Goal: Task Accomplishment & Management: Complete application form

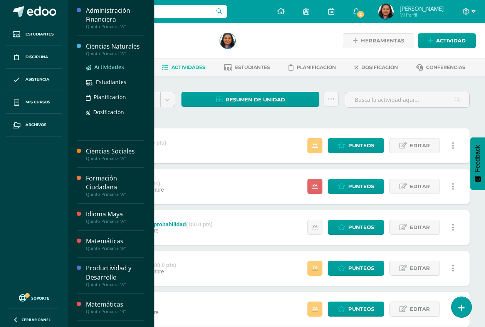
click at [108, 67] on span "Actividades" at bounding box center [109, 66] width 30 height 7
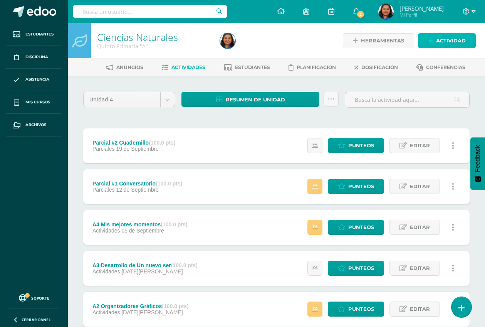
click at [444, 38] on span "Actividad" at bounding box center [451, 41] width 30 height 14
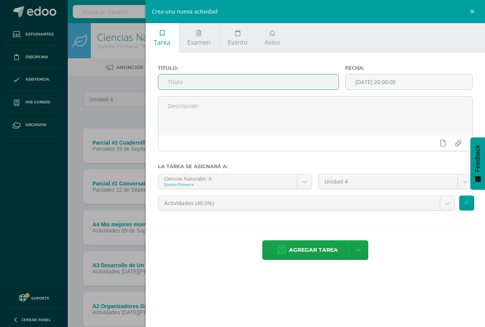
click at [210, 82] on input "text" at bounding box center [248, 81] width 180 height 15
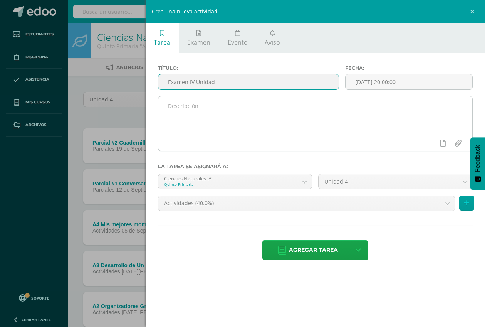
type input "Examen IV Unidad"
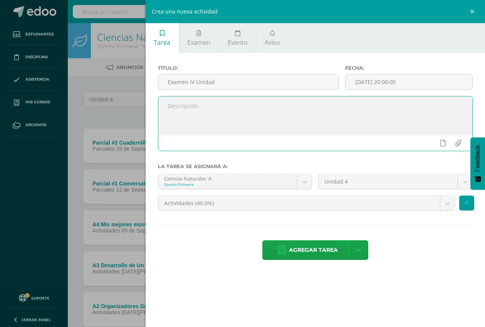
click at [217, 117] on textarea at bounding box center [315, 115] width 314 height 39
type textarea "Estudiar los contenidos adjuntos en el calendario de evaluaciones."
click at [377, 82] on input "[DATE] 20:00:00" at bounding box center [409, 81] width 127 height 15
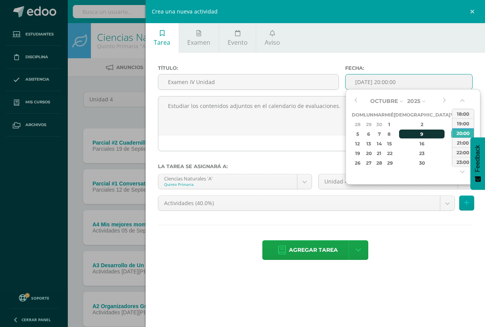
click at [412, 134] on div "9" at bounding box center [421, 133] width 45 height 9
type input "2025-10-09 20:00"
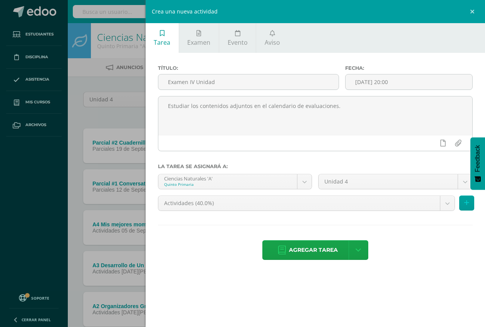
click at [408, 45] on ul "Tarea Examen Evento Aviso" at bounding box center [315, 38] width 339 height 30
click at [449, 204] on body "Estudiantes Disciplina Asistencia Mis cursos Archivos Soporte Ayuda Reportar un…" at bounding box center [242, 209] width 485 height 418
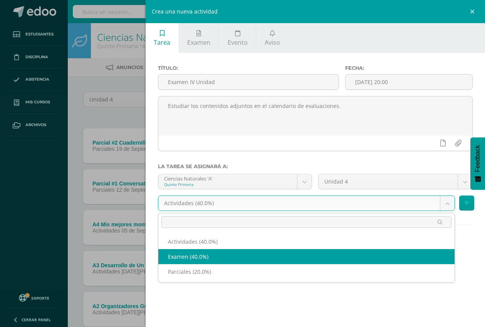
select select "190164"
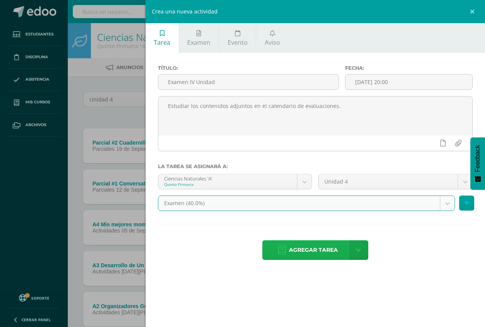
click at [309, 250] on span "Agregar tarea" at bounding box center [313, 249] width 49 height 19
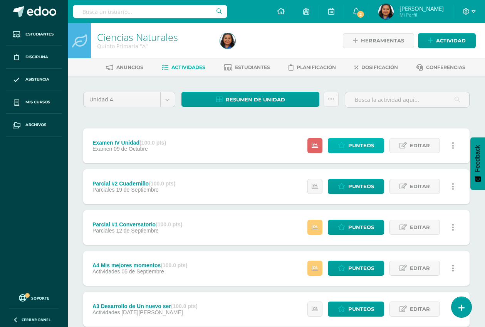
click at [361, 149] on span "Punteos" at bounding box center [361, 145] width 26 height 14
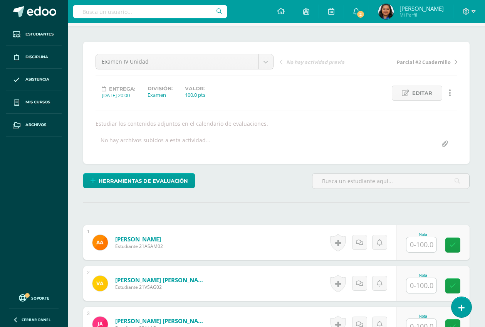
scroll to position [146, 0]
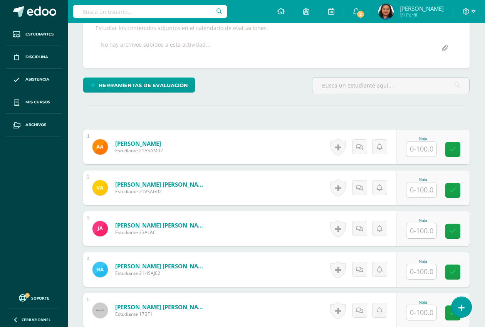
click at [432, 152] on input "text" at bounding box center [421, 148] width 30 height 15
type input "74"
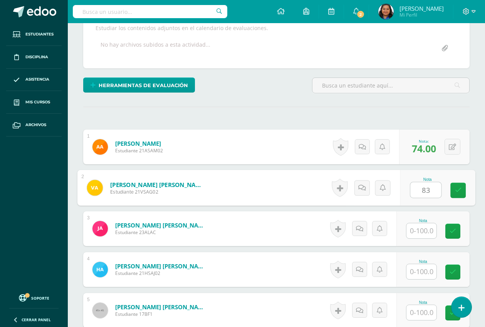
type input "83"
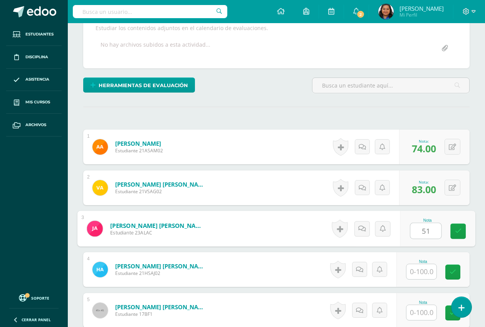
type input "51"
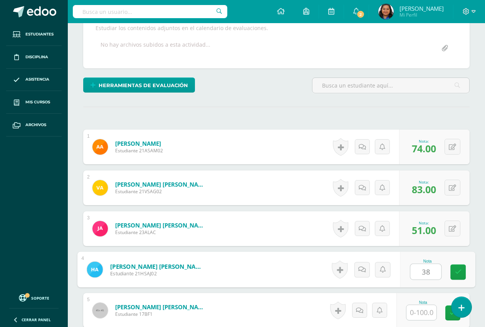
type input "38"
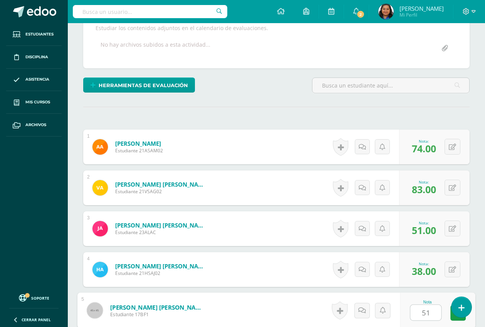
type input "51"
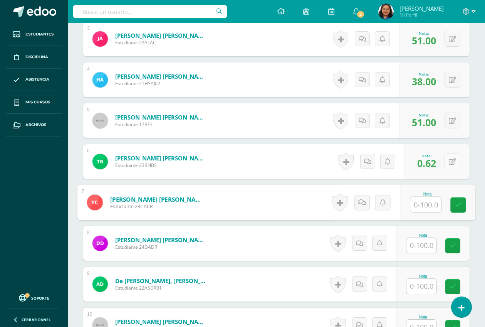
click at [454, 161] on icon at bounding box center [452, 161] width 7 height 7
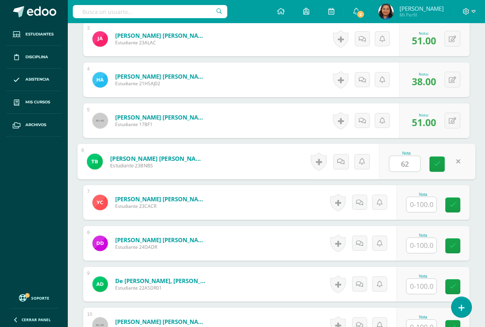
type input "62"
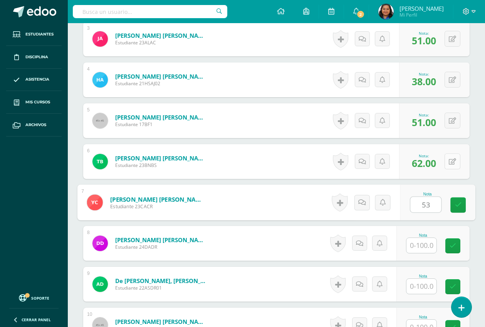
type input "53"
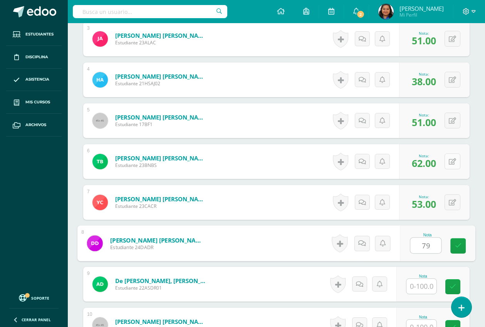
type input "79"
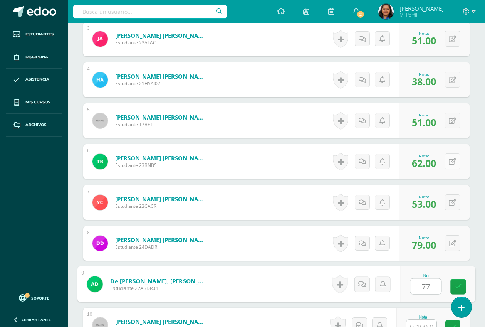
type input "77"
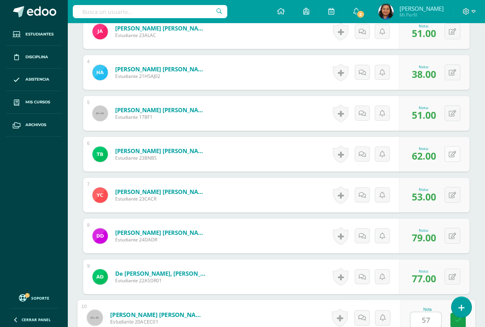
type input "57"
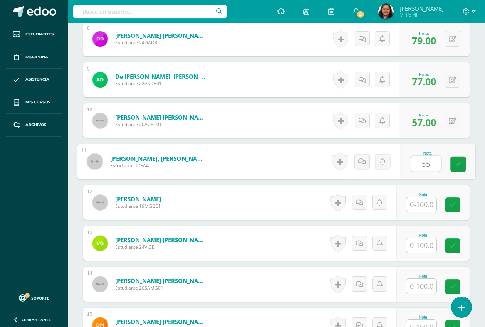
type input "55"
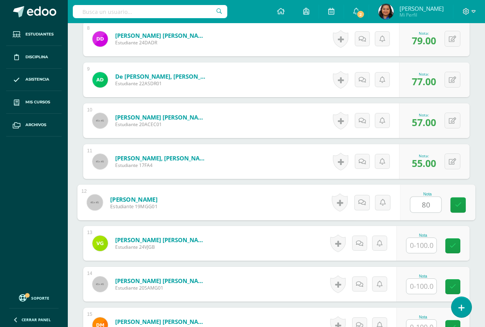
type input "80"
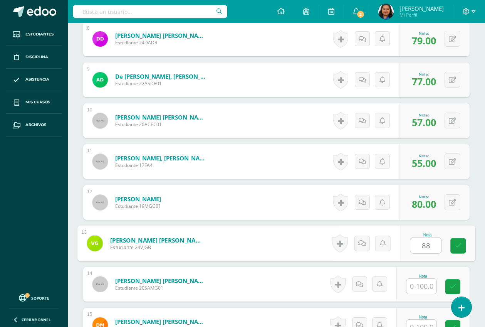
type input "88"
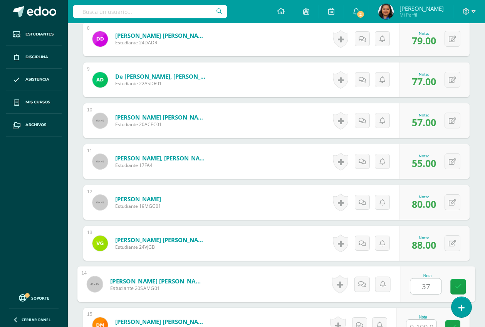
type input "37"
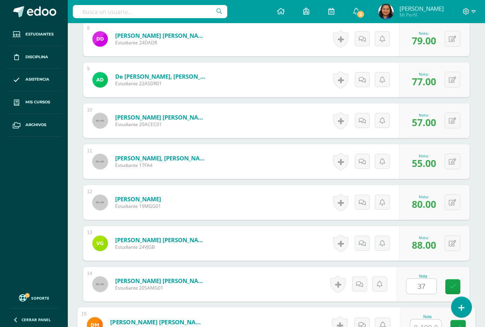
scroll to position [547, 0]
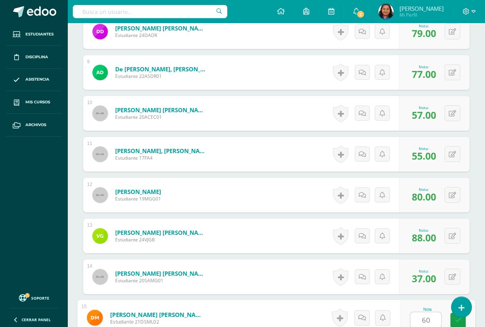
type input "60"
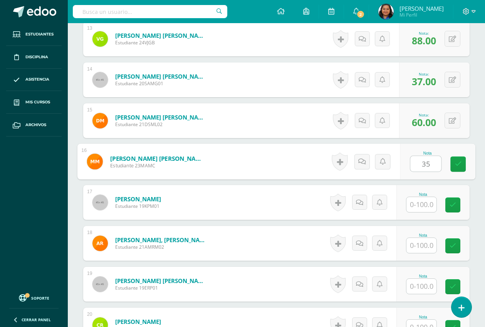
type input "35"
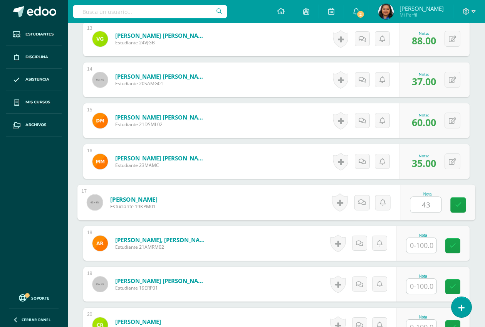
type input "43"
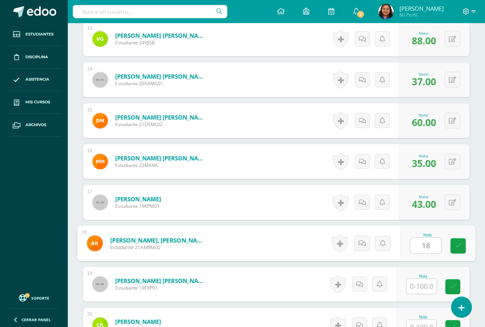
type input "18"
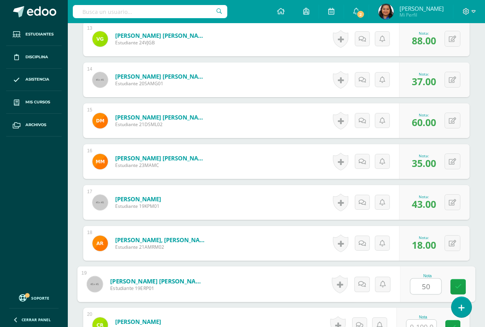
type input "50"
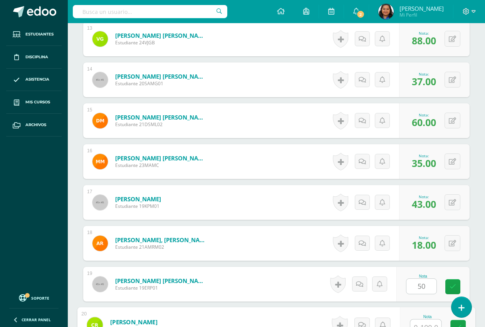
scroll to position [751, 0]
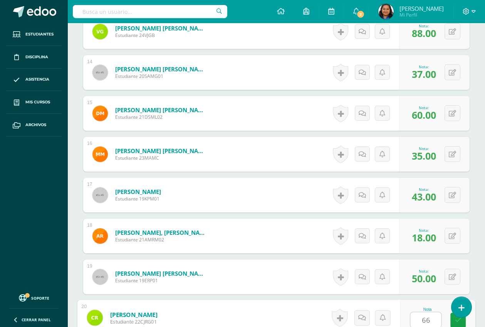
type input "66"
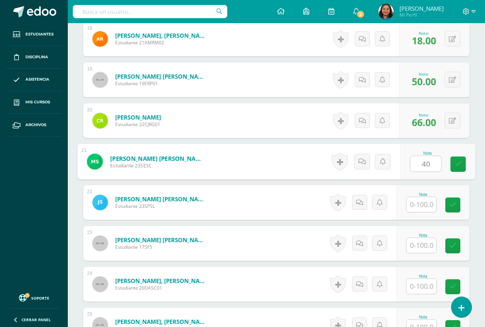
type input "40"
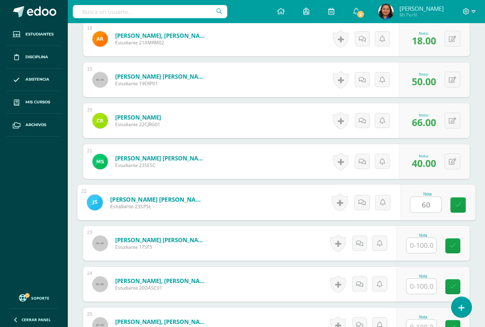
type input "60"
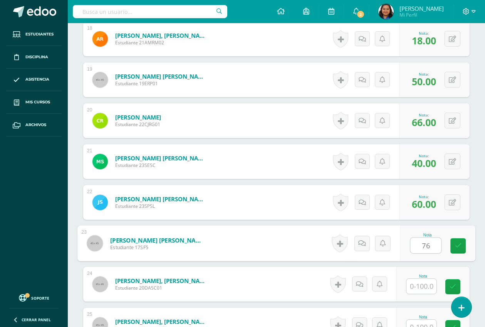
type input "76"
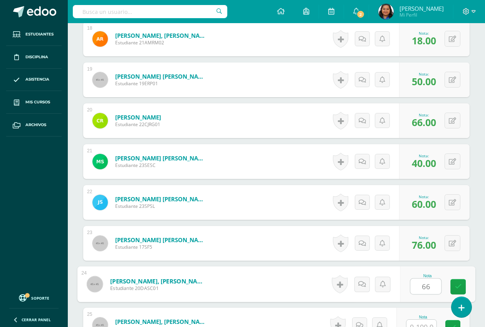
type input "66"
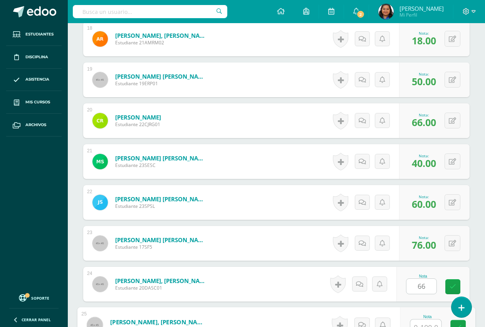
scroll to position [955, 0]
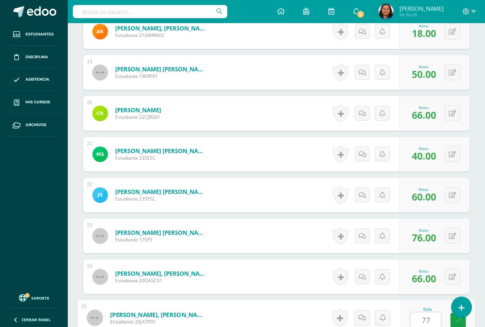
type input "77"
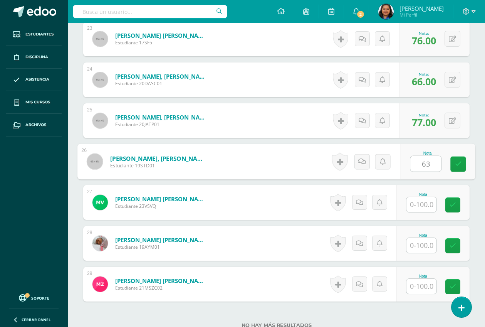
type input "63"
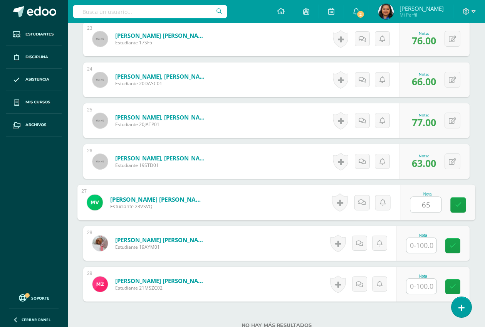
type input "65"
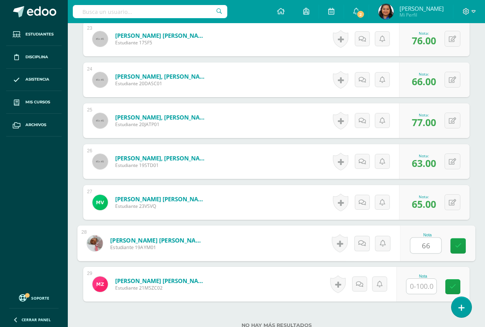
type input "66"
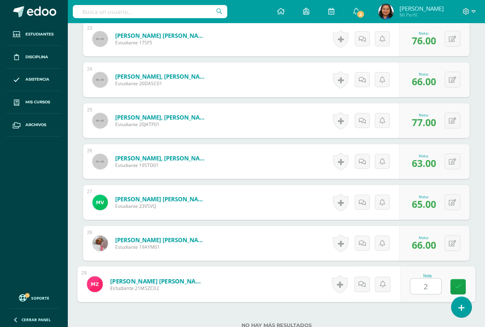
type input "27"
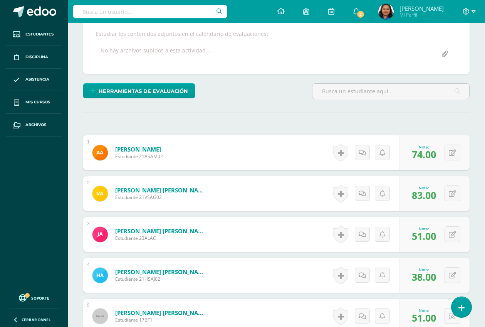
scroll to position [0, 0]
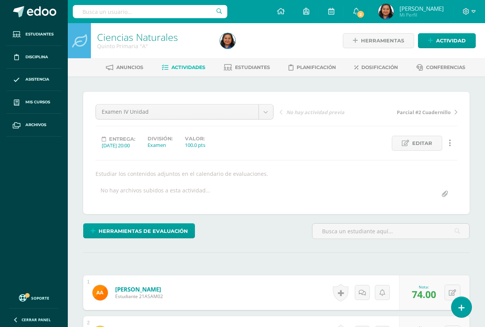
click at [200, 69] on span "Actividades" at bounding box center [188, 67] width 34 height 6
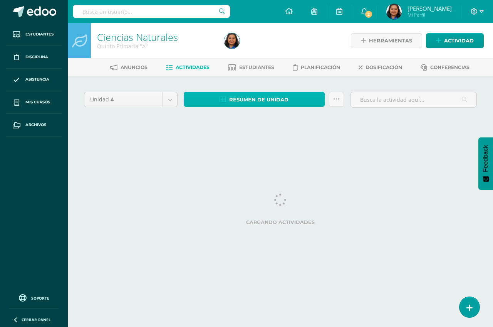
click at [275, 101] on span "Resumen de unidad" at bounding box center [258, 99] width 59 height 14
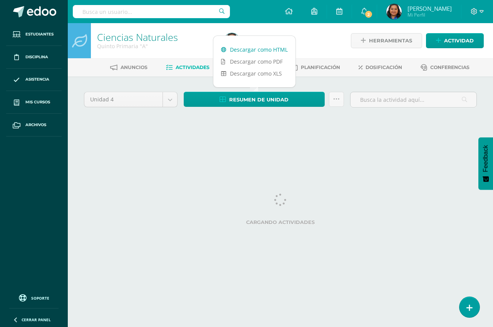
click at [270, 46] on link "Descargar como HTML" at bounding box center [254, 50] width 82 height 12
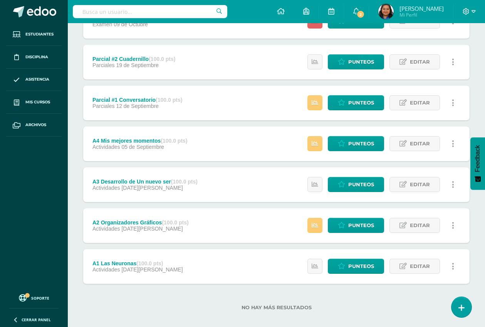
scroll to position [133, 0]
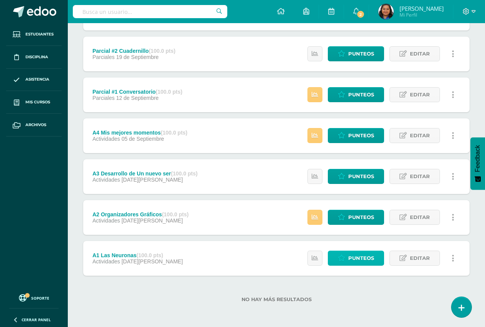
click at [358, 260] on span "Punteos" at bounding box center [361, 258] width 26 height 14
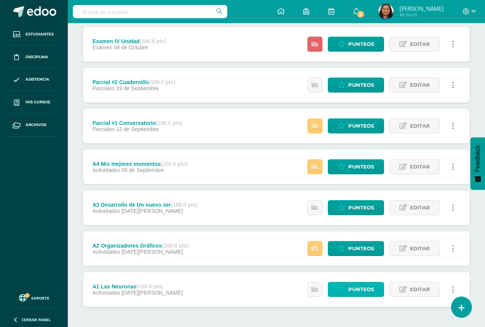
scroll to position [84, 0]
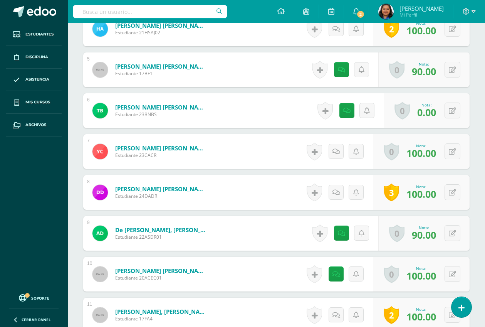
scroll to position [386, 0]
click at [451, 111] on button at bounding box center [453, 110] width 16 height 16
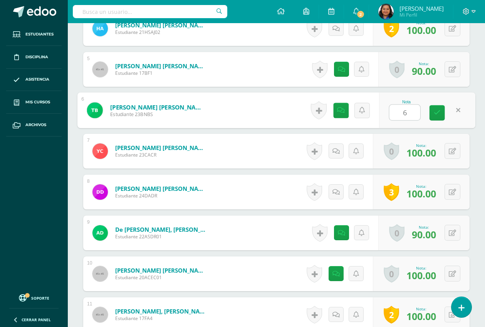
type input "60"
click at [433, 112] on link at bounding box center [436, 112] width 15 height 15
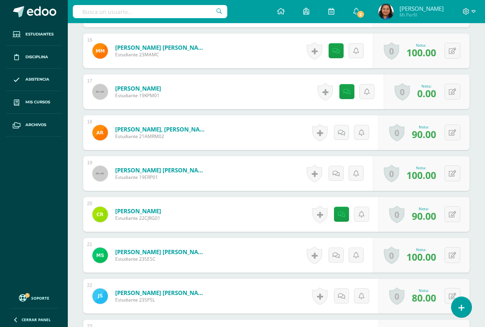
scroll to position [868, 0]
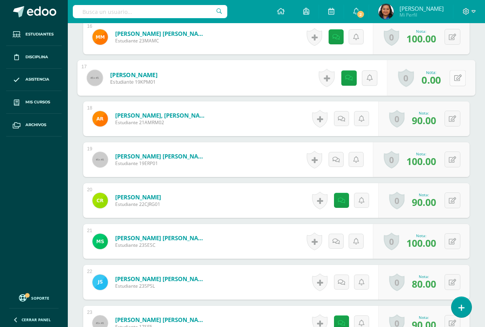
click at [454, 77] on icon at bounding box center [458, 77] width 8 height 7
type input "60"
click at [434, 81] on icon at bounding box center [437, 80] width 7 height 7
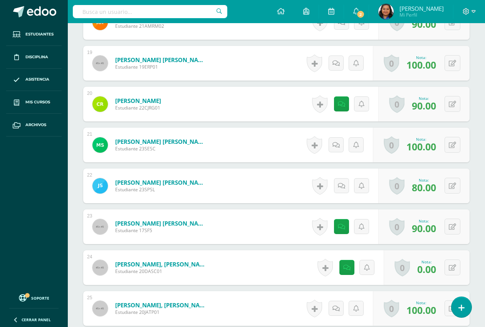
scroll to position [1060, 0]
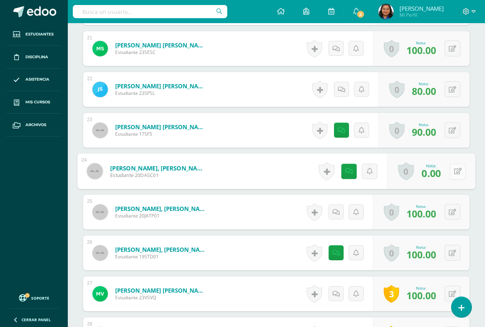
click at [454, 171] on icon at bounding box center [458, 171] width 8 height 7
type input "100"
click at [435, 175] on icon at bounding box center [437, 173] width 7 height 7
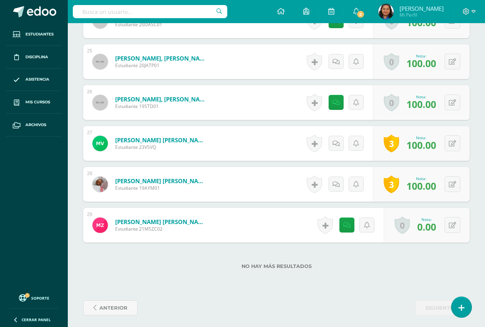
scroll to position [1214, 0]
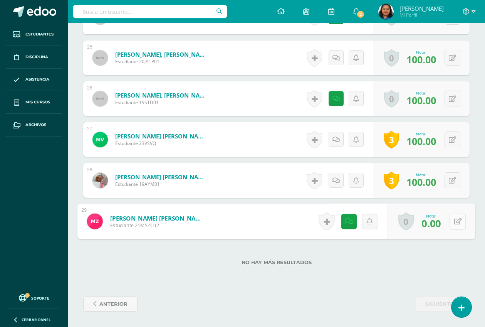
click at [451, 220] on button at bounding box center [458, 221] width 16 height 16
type input "60"
click at [430, 228] on link at bounding box center [436, 223] width 15 height 15
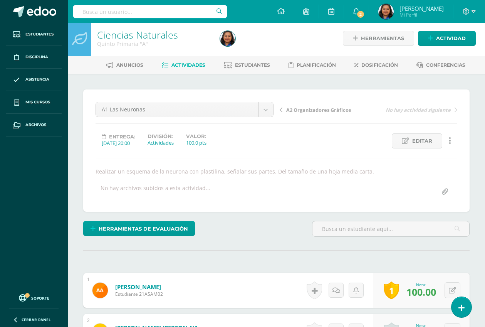
scroll to position [0, 0]
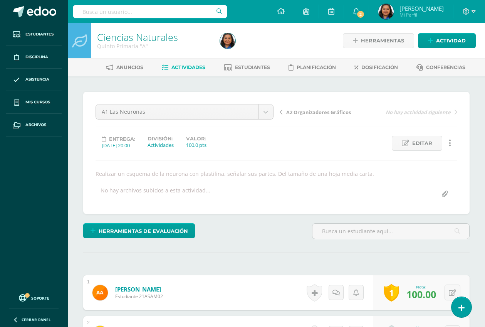
click at [307, 112] on span "A2 Organizadores Gráficos" at bounding box center [318, 112] width 65 height 7
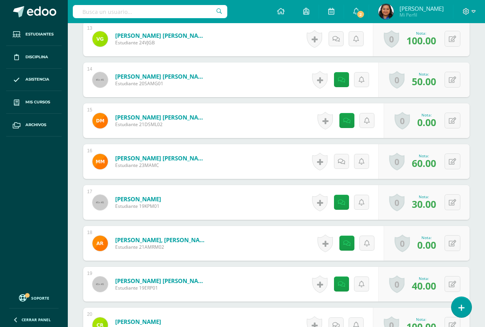
scroll to position [770, 0]
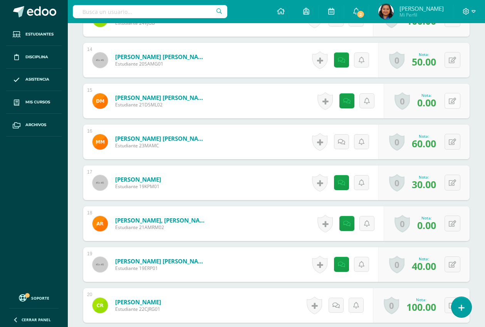
click at [454, 103] on icon at bounding box center [452, 101] width 7 height 7
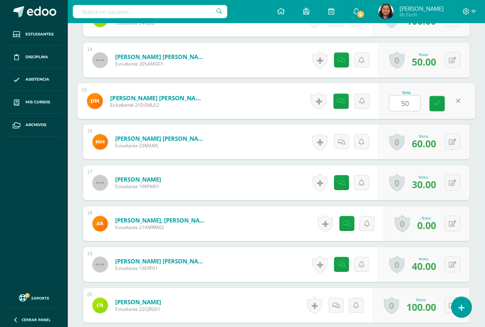
type input "5"
type input "60"
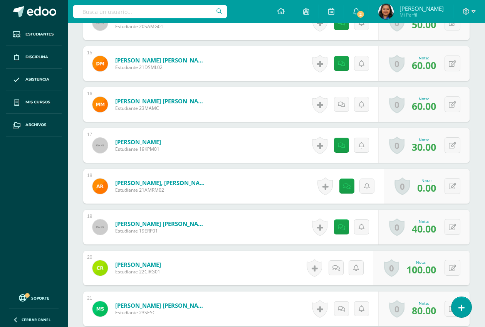
scroll to position [819, 0]
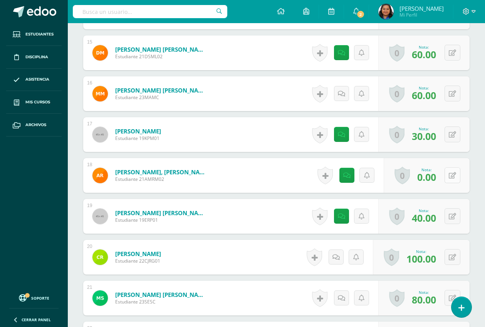
click at [453, 174] on button at bounding box center [453, 175] width 16 height 16
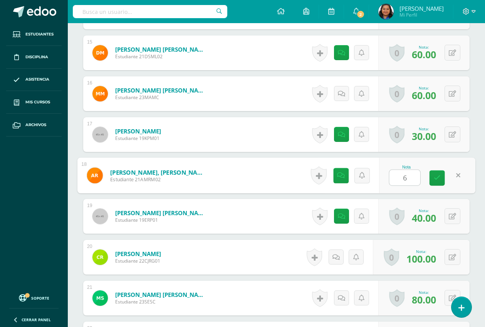
type input "60"
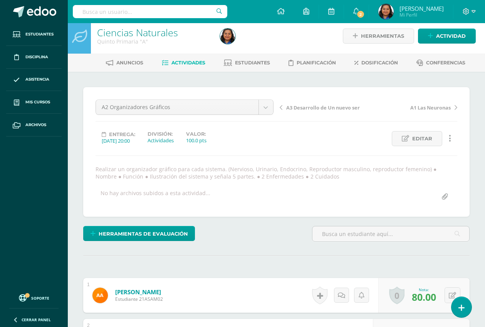
scroll to position [0, 0]
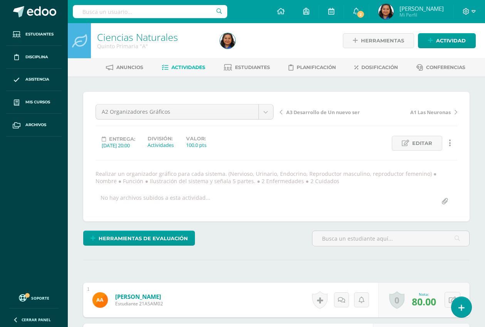
click at [304, 113] on span "A3 Desarrollo de Un nuevo ser" at bounding box center [323, 112] width 74 height 7
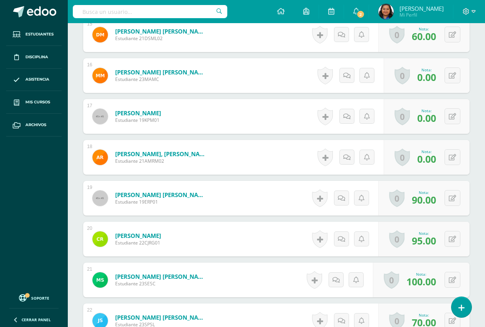
scroll to position [819, 0]
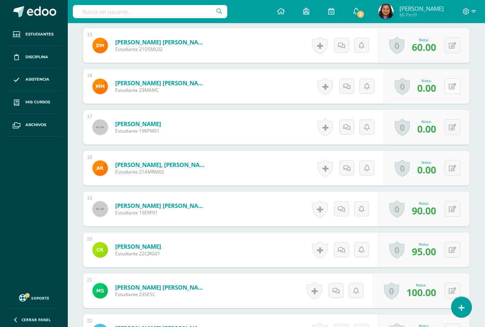
click at [453, 88] on button at bounding box center [453, 86] width 16 height 16
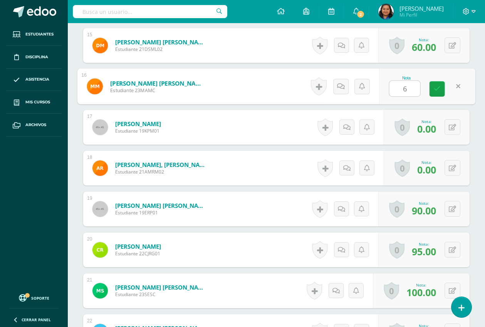
type input "60"
click at [439, 88] on icon at bounding box center [437, 89] width 7 height 7
click at [450, 126] on button at bounding box center [453, 127] width 16 height 16
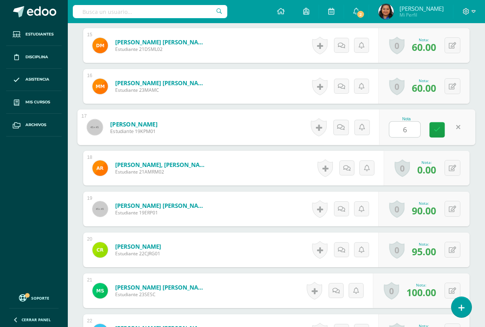
type input "60"
click at [452, 171] on button at bounding box center [453, 168] width 16 height 16
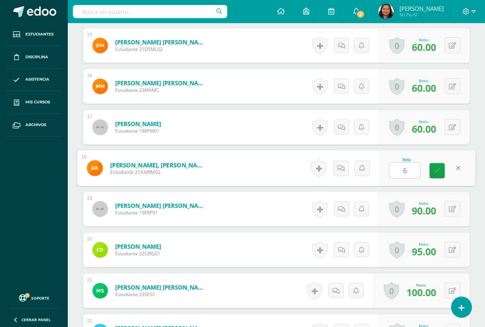
type input "60"
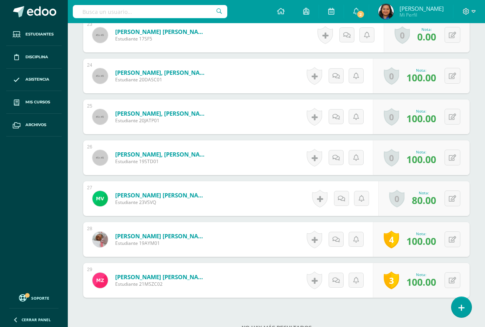
scroll to position [1059, 0]
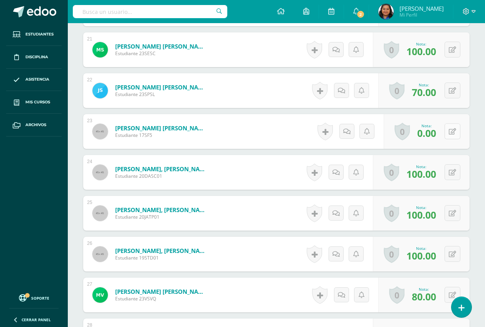
click at [450, 131] on button at bounding box center [453, 131] width 16 height 16
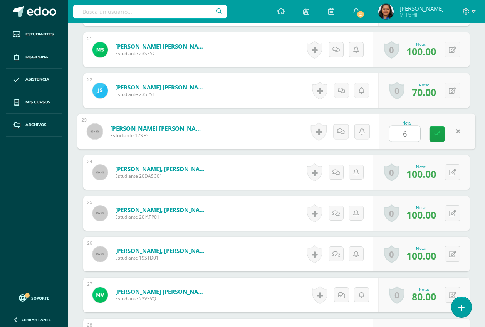
type input "60"
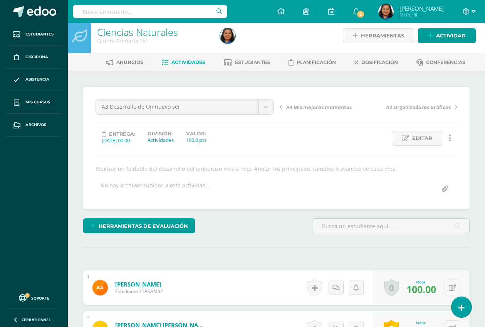
scroll to position [0, 0]
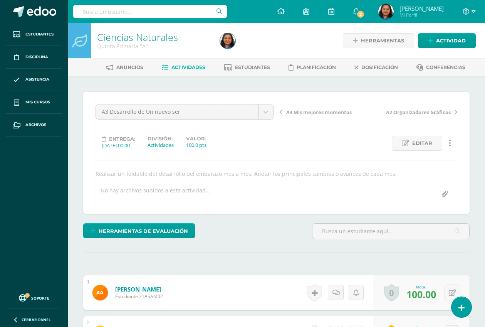
click at [309, 111] on span "A4 Mis mejores momentos" at bounding box center [318, 112] width 65 height 7
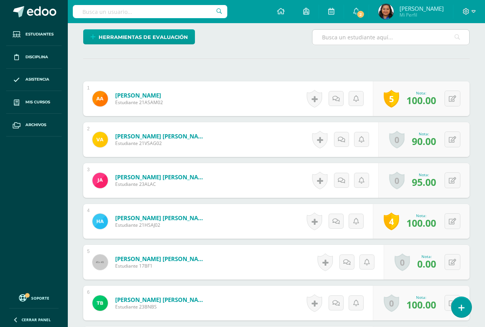
scroll to position [290, 0]
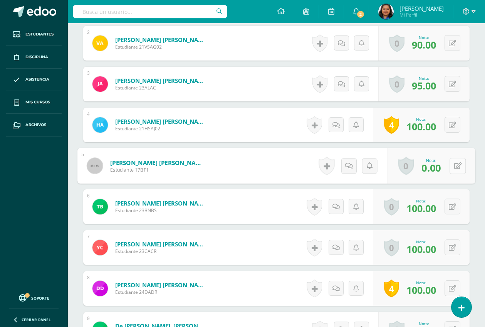
click at [451, 165] on button at bounding box center [458, 166] width 16 height 16
type input "60"
click at [441, 169] on link at bounding box center [436, 168] width 15 height 15
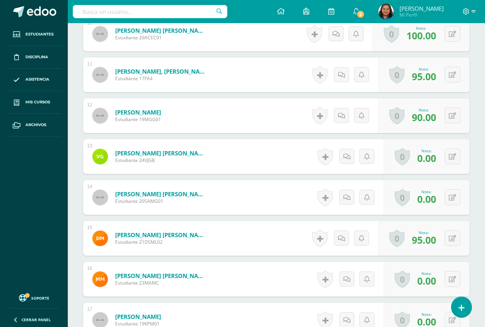
scroll to position [627, 0]
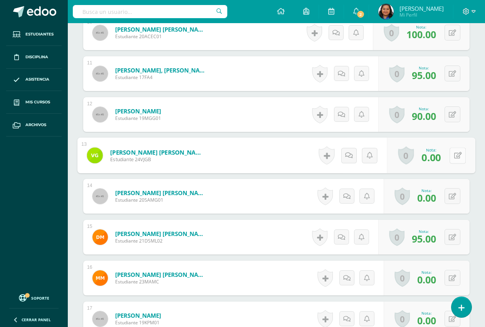
click at [453, 153] on button at bounding box center [458, 155] width 16 height 16
type input "100"
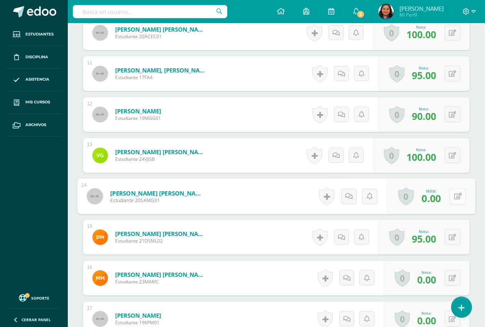
click at [453, 195] on button at bounding box center [458, 196] width 16 height 16
type input "60"
click at [441, 198] on link at bounding box center [436, 198] width 15 height 15
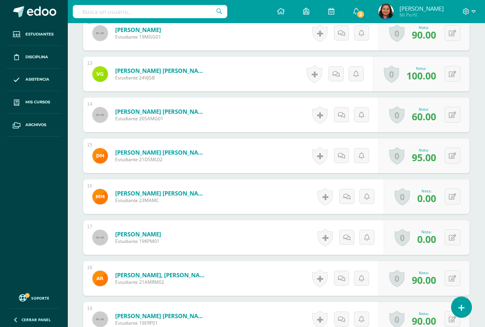
scroll to position [723, 0]
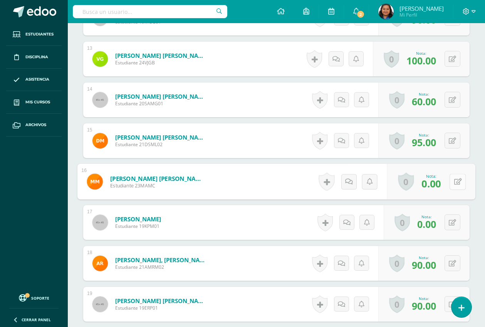
click at [451, 182] on button at bounding box center [458, 181] width 16 height 16
type input "60"
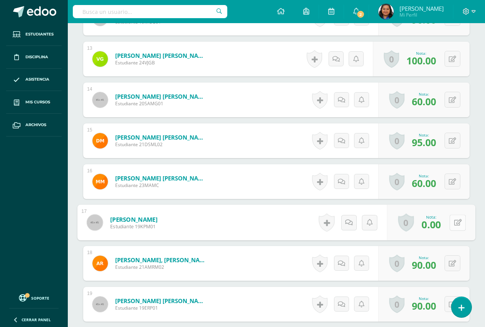
click at [453, 223] on button at bounding box center [458, 222] width 16 height 16
type input "60"
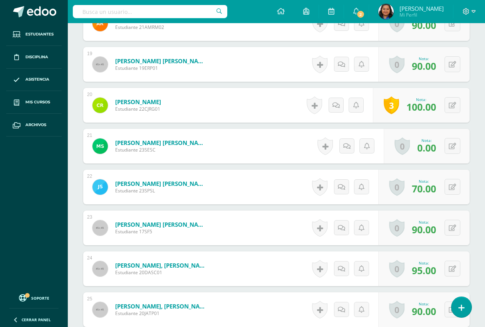
scroll to position [964, 0]
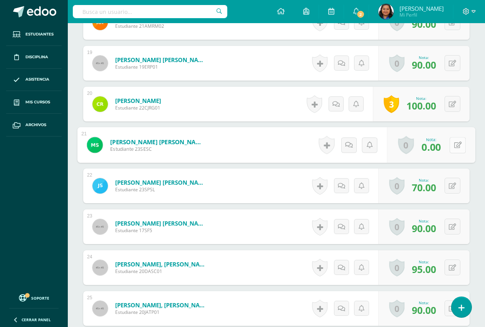
click at [452, 144] on button at bounding box center [458, 145] width 16 height 16
type input "100"
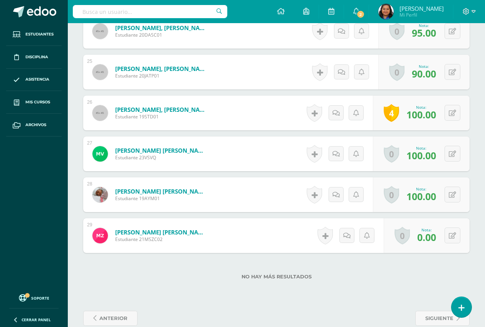
scroll to position [1214, 0]
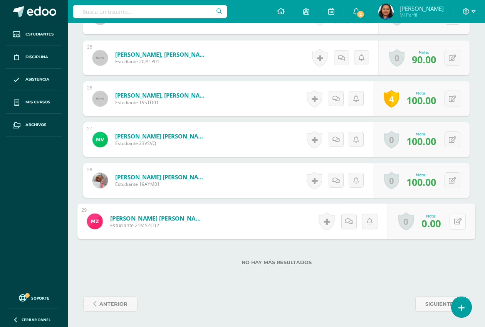
click at [452, 222] on button at bounding box center [458, 221] width 16 height 16
type input "100"
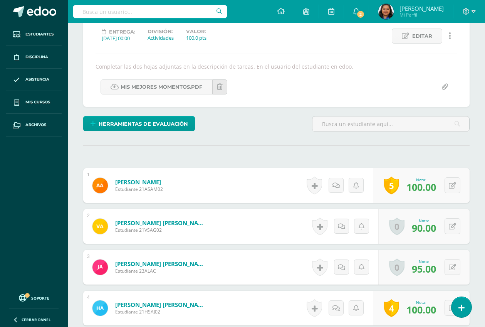
scroll to position [0, 0]
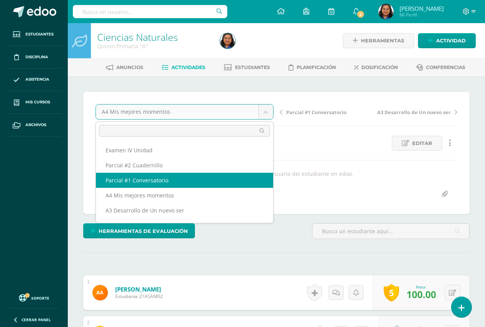
select select "/dashboard/teacher/grade-activity/190289/"
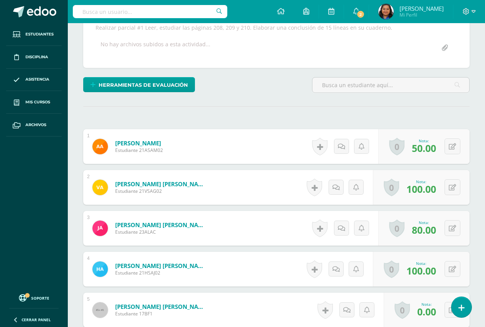
scroll to position [290, 0]
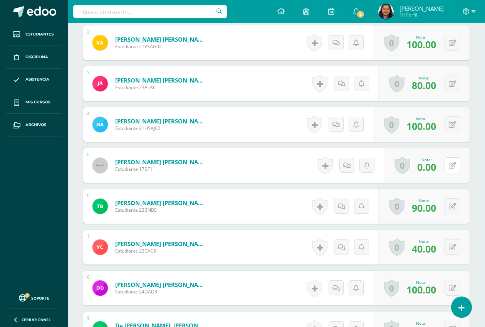
click at [449, 165] on div "0 [GEOGRAPHIC_DATA] Logros obtenidos Aún no hay logros agregados Nota: 0.00" at bounding box center [427, 165] width 86 height 35
click at [457, 162] on icon at bounding box center [458, 165] width 8 height 7
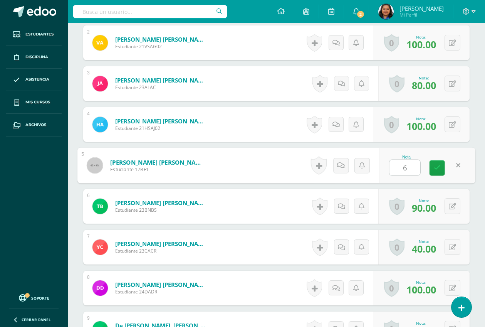
type input "60"
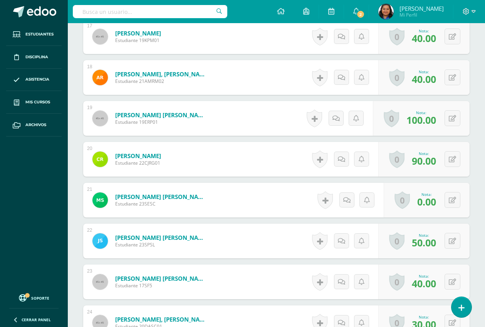
scroll to position [965, 0]
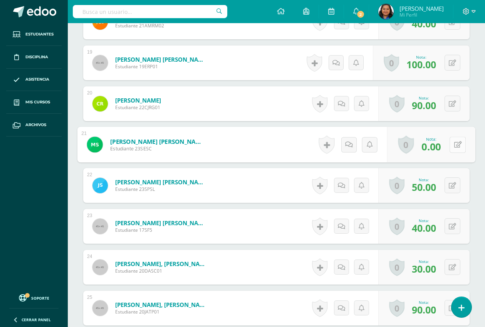
click at [453, 146] on button at bounding box center [458, 144] width 16 height 16
type input "60"
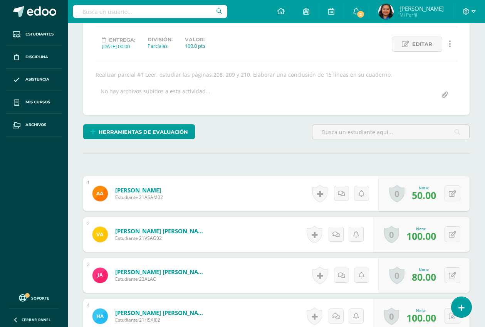
scroll to position [0, 0]
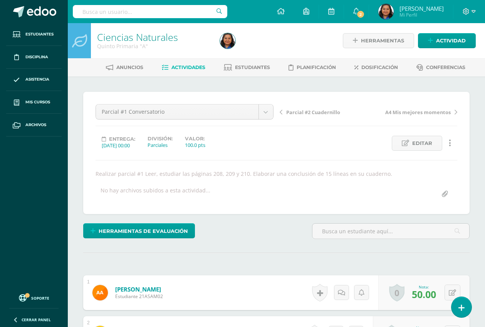
click at [317, 112] on span "Parcial #2 Cuadernillo" at bounding box center [313, 112] width 54 height 7
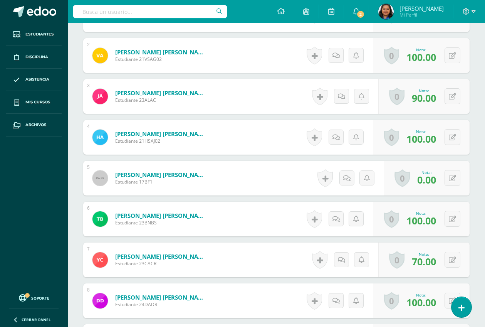
scroll to position [320, 0]
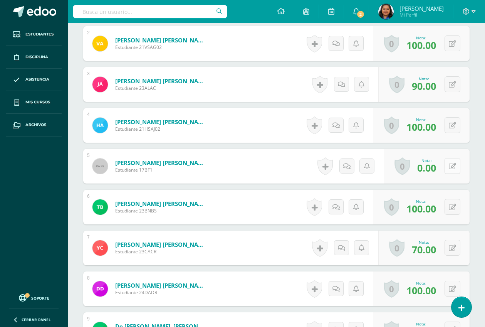
click at [453, 166] on button at bounding box center [453, 166] width 16 height 16
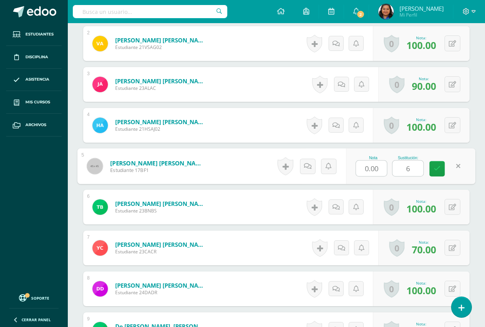
type input "60"
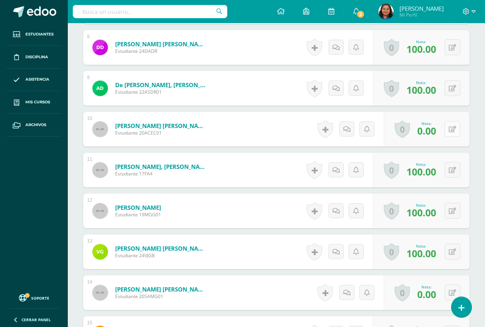
scroll to position [562, 0]
click at [455, 128] on icon at bounding box center [458, 128] width 8 height 7
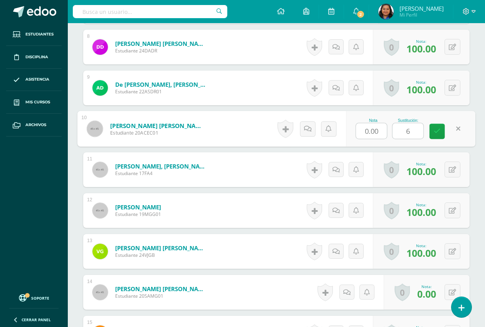
type input "60"
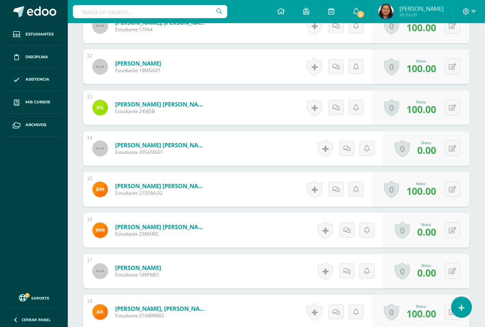
scroll to position [706, 0]
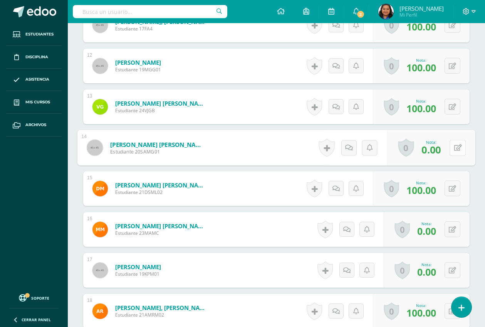
click at [454, 147] on icon at bounding box center [458, 147] width 8 height 7
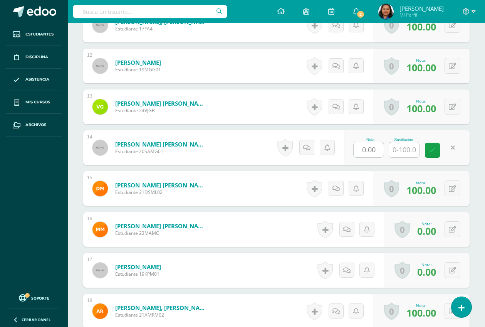
click at [457, 149] on link at bounding box center [452, 147] width 15 height 15
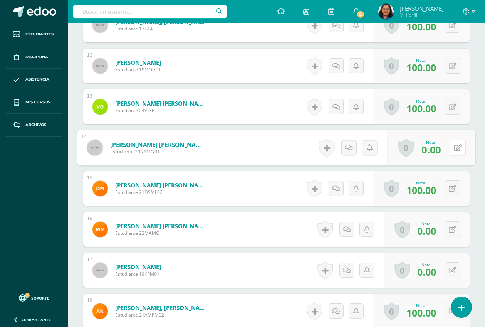
scroll to position [755, 0]
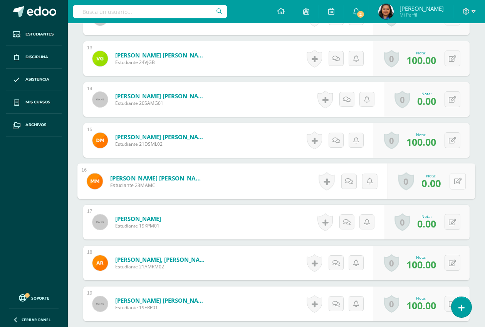
click at [454, 182] on icon at bounding box center [458, 181] width 8 height 7
type input "60"
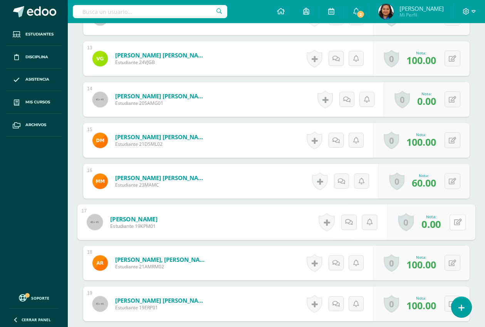
click at [455, 224] on icon at bounding box center [458, 221] width 8 height 7
type input "60"
click at [435, 225] on icon at bounding box center [437, 224] width 7 height 7
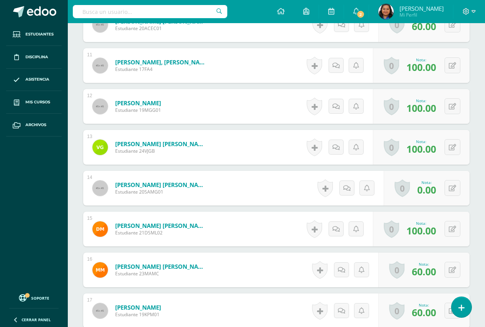
scroll to position [668, 0]
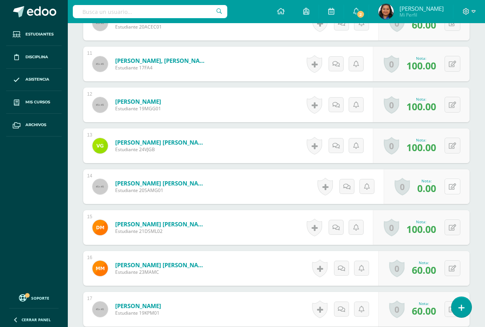
click at [451, 186] on button at bounding box center [453, 186] width 16 height 16
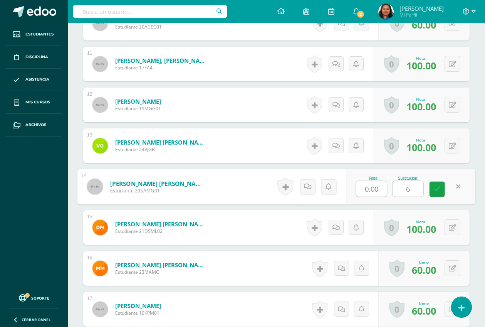
type input "60"
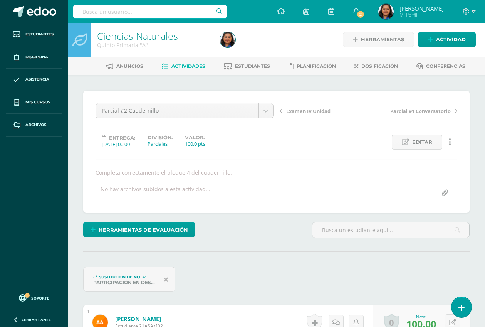
scroll to position [0, 0]
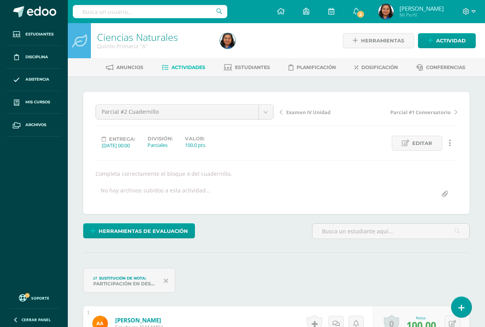
click at [185, 67] on span "Actividades" at bounding box center [188, 67] width 34 height 6
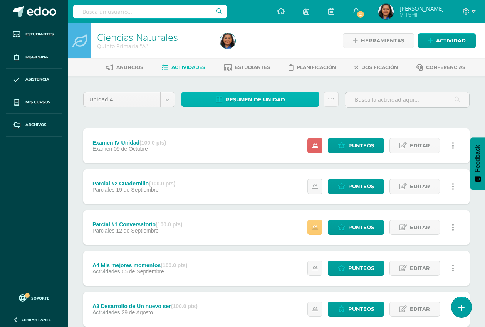
click at [272, 99] on span "Resumen de unidad" at bounding box center [255, 99] width 59 height 14
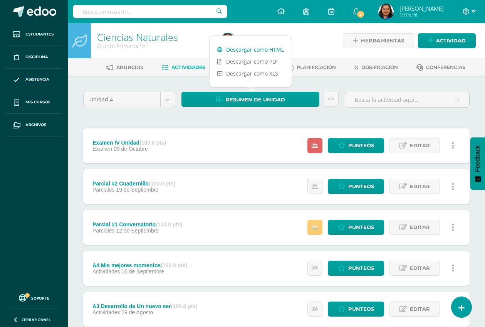
click at [256, 45] on link "Descargar como HTML" at bounding box center [251, 50] width 82 height 12
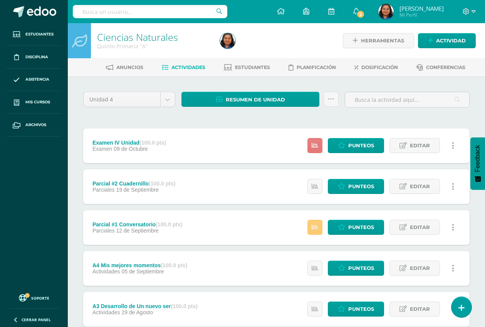
click at [313, 147] on icon at bounding box center [315, 145] width 7 height 7
click at [275, 36] on div at bounding box center [280, 40] width 126 height 35
click at [249, 66] on span "Estudiantes" at bounding box center [252, 67] width 35 height 6
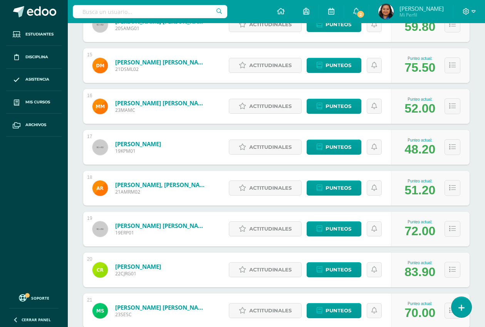
scroll to position [693, 0]
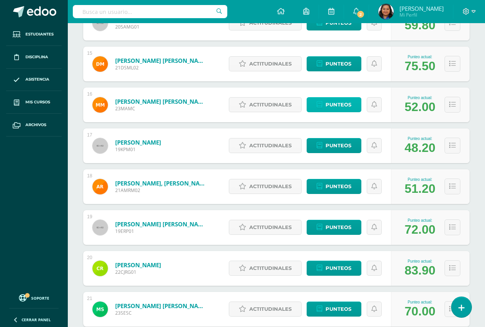
click at [323, 102] on link "Punteos" at bounding box center [334, 104] width 55 height 15
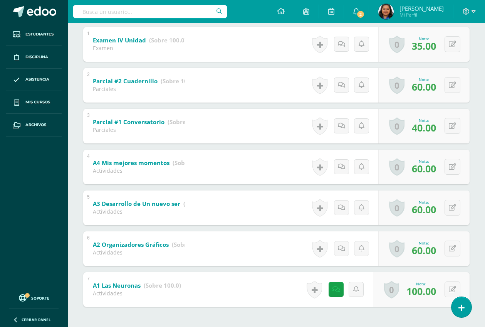
scroll to position [148, 0]
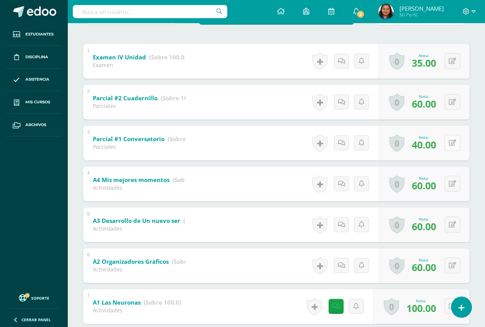
click at [453, 142] on button at bounding box center [453, 143] width 16 height 16
type input "60"
click at [439, 143] on icon at bounding box center [437, 145] width 7 height 7
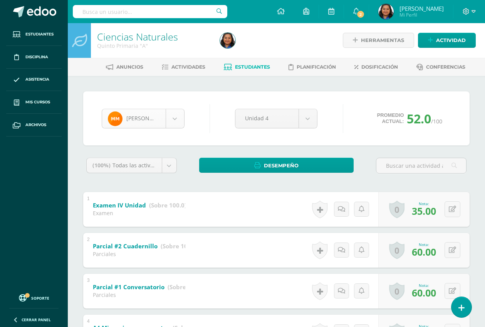
scroll to position [0, 0]
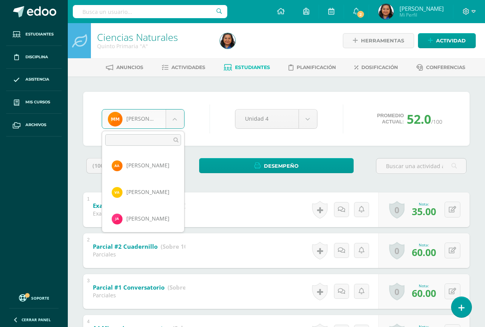
click at [178, 122] on body "Estudiantes Disciplina Asistencia Mis cursos Archivos Soporte Ayuda Reportar un…" at bounding box center [242, 261] width 485 height 523
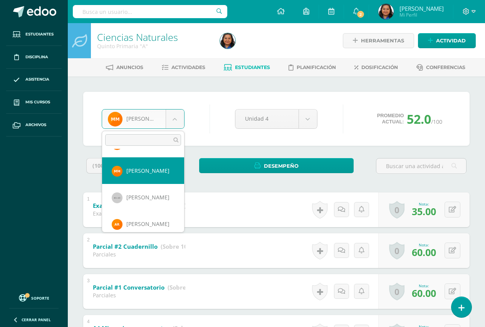
scroll to position [398, 0]
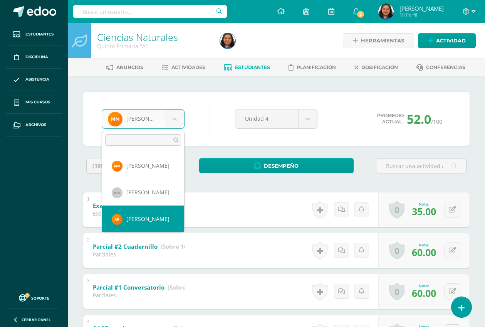
select select "1994"
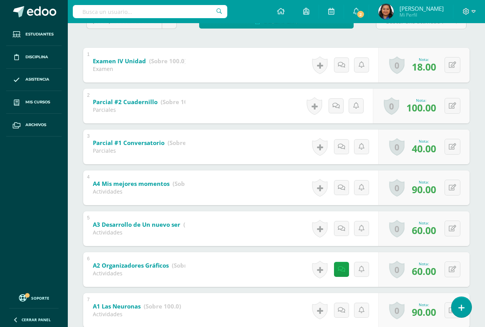
scroll to position [96, 0]
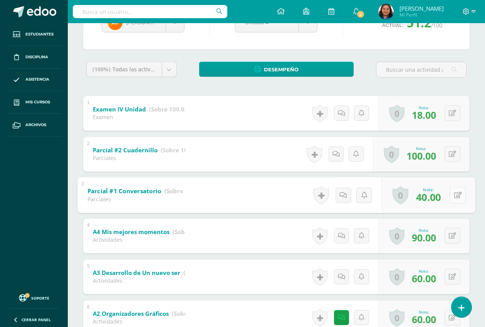
click at [454, 193] on icon at bounding box center [458, 194] width 8 height 7
click at [440, 198] on icon at bounding box center [437, 197] width 7 height 7
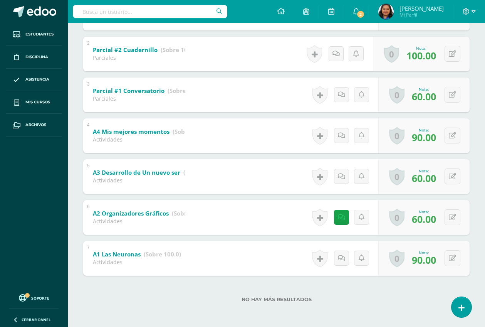
scroll to position [100, 0]
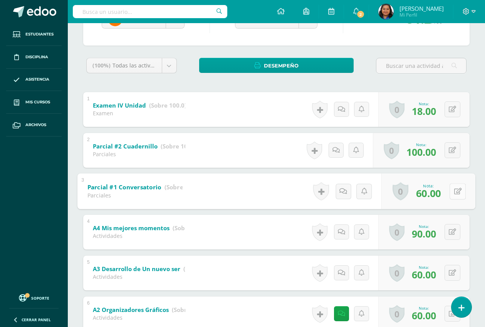
click at [452, 190] on button at bounding box center [458, 191] width 16 height 16
type input "100"
click at [436, 196] on icon at bounding box center [437, 193] width 7 height 7
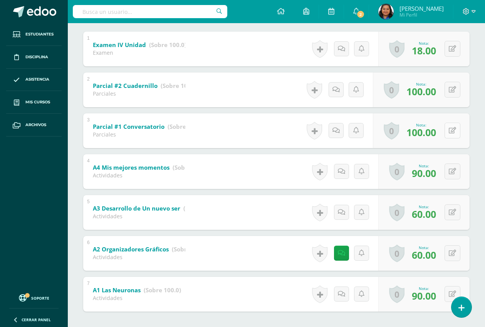
scroll to position [196, 0]
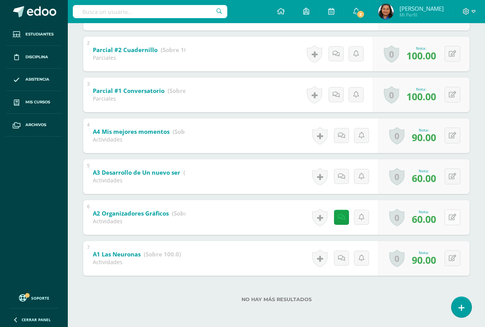
click at [456, 218] on icon at bounding box center [452, 217] width 7 height 7
type input "75"
click at [434, 221] on icon at bounding box center [437, 219] width 7 height 7
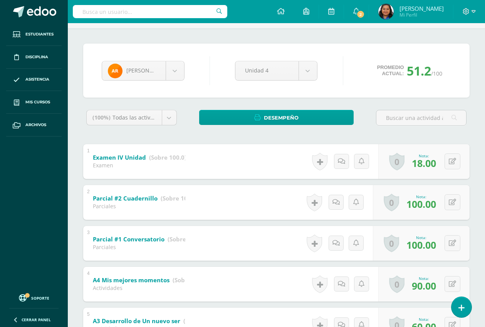
scroll to position [0, 0]
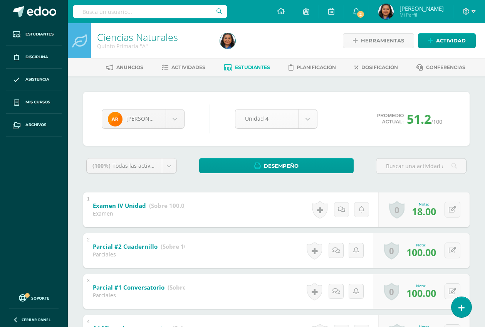
click at [305, 123] on body "Estudiantes Disciplina Asistencia Mis cursos Archivos Soporte Ayuda Reportar un…" at bounding box center [242, 261] width 485 height 523
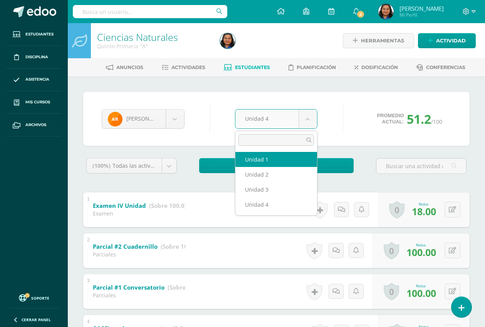
select select "Unidad 1"
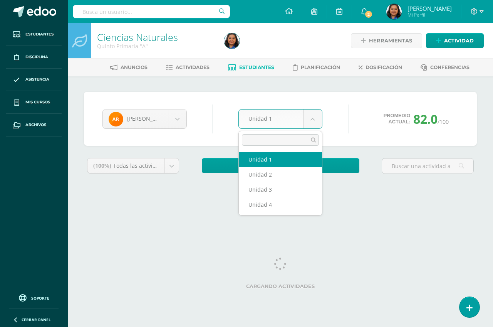
click at [317, 119] on body "Estudiantes Disciplina Asistencia Mis cursos Archivos Soporte Ayuda Reportar un…" at bounding box center [246, 104] width 493 height 208
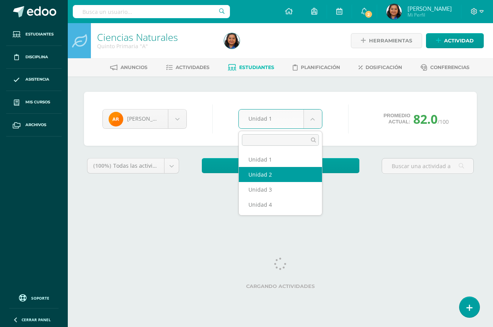
select select "Unidad 2"
click at [313, 121] on body "Estudiantes Disciplina Asistencia Mis cursos Archivos Soporte Ayuda Reportar un…" at bounding box center [246, 104] width 493 height 208
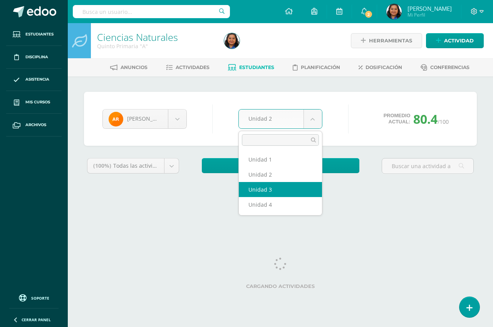
select select "Unidad 3"
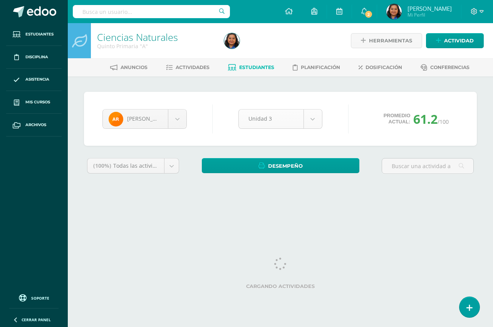
click at [315, 121] on body "Estudiantes Disciplina Asistencia Mis cursos Archivos Soporte Ayuda Reportar un…" at bounding box center [246, 104] width 493 height 208
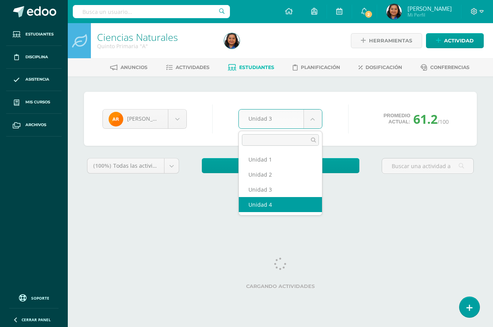
select select "Unidad 4"
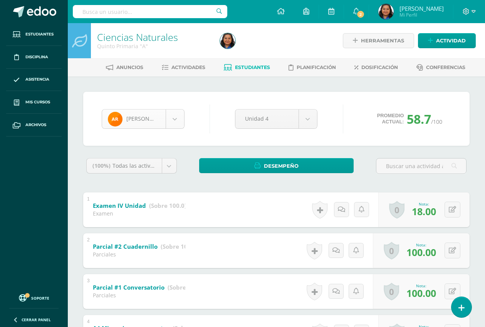
click at [174, 118] on body "Estudiantes Disciplina Asistencia Mis cursos Archivos Soporte Ayuda Reportar un…" at bounding box center [242, 261] width 485 height 523
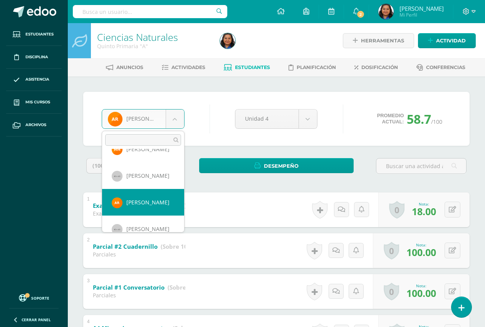
scroll to position [398, 0]
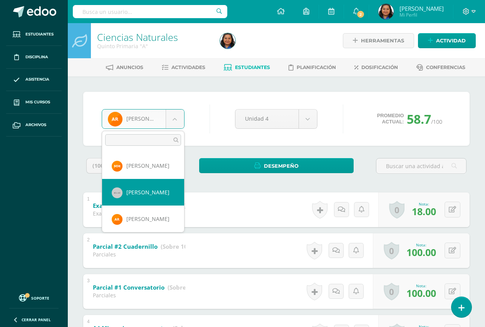
select select "846"
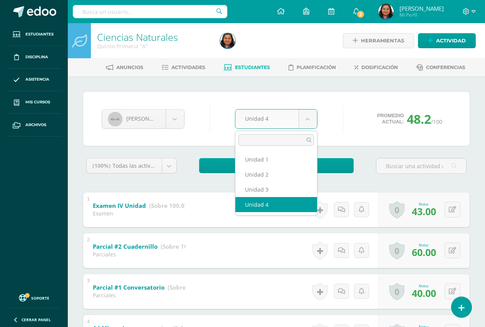
click at [304, 113] on body "Estudiantes Disciplina Asistencia Mis cursos Archivos Soporte Ayuda Reportar un…" at bounding box center [242, 261] width 485 height 523
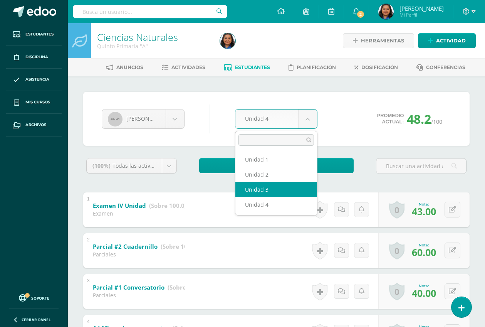
select select "Unidad 3"
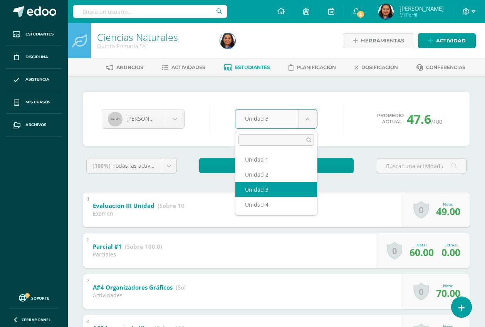
click at [307, 119] on body "Estudiantes Disciplina Asistencia Mis cursos Archivos Soporte Ayuda Reportar un…" at bounding box center [242, 241] width 485 height 482
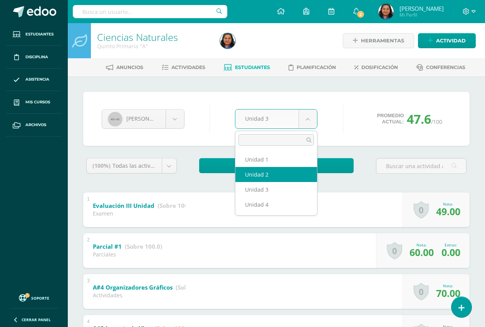
select select "Unidad 2"
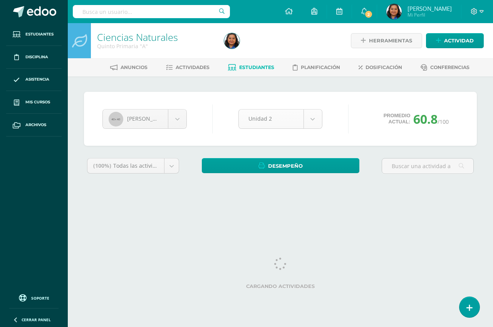
click at [312, 117] on body "Estudiantes Disciplina Asistencia Mis cursos Archivos Soporte Ayuda Reportar un…" at bounding box center [246, 104] width 493 height 208
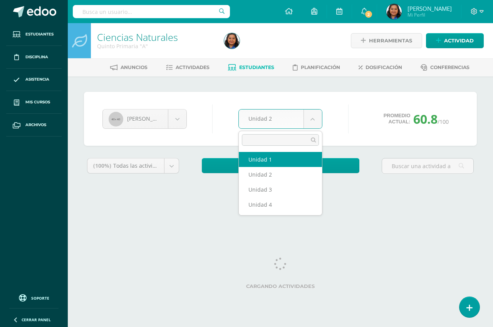
select select "Unidad 1"
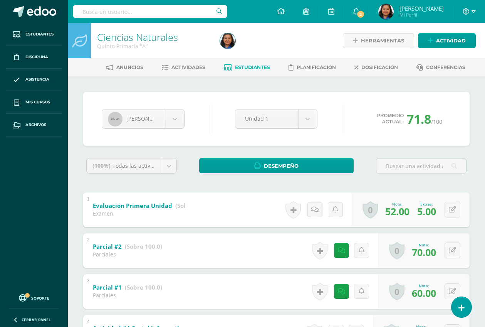
click at [343, 85] on div "[PERSON_NAME] [PERSON_NAME] [PERSON_NAME] [PERSON_NAME] [PERSON_NAME] [PERSON_N…" at bounding box center [276, 299] width 417 height 447
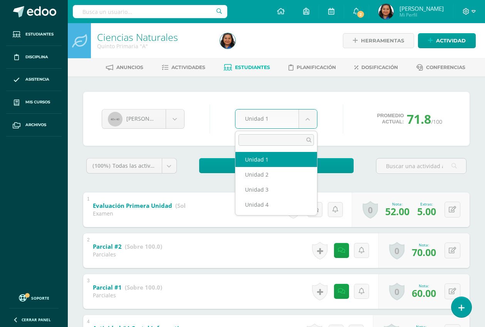
click at [311, 118] on body "Estudiantes Disciplina Asistencia Mis cursos Archivos Soporte Ayuda Reportar un…" at bounding box center [242, 261] width 485 height 523
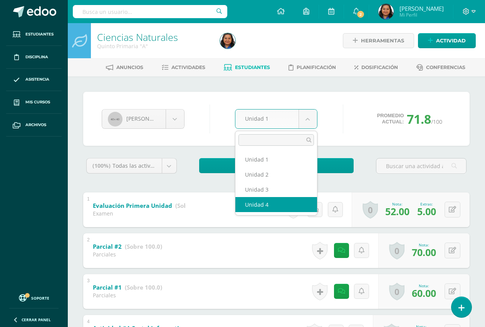
select select "Unidad 4"
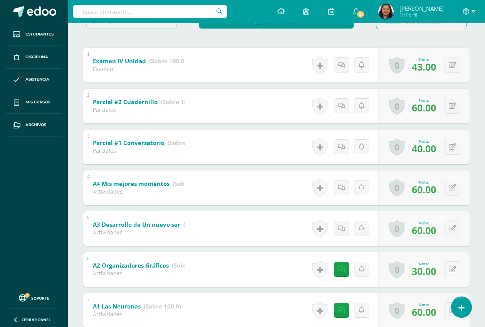
scroll to position [96, 0]
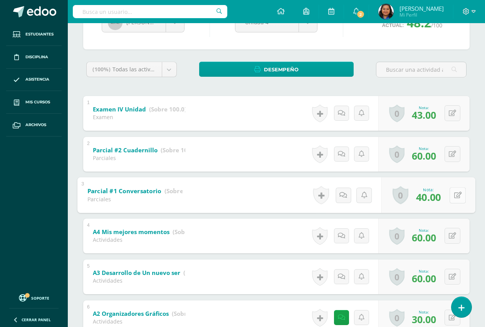
click at [455, 196] on icon at bounding box center [458, 194] width 8 height 7
type input "100"
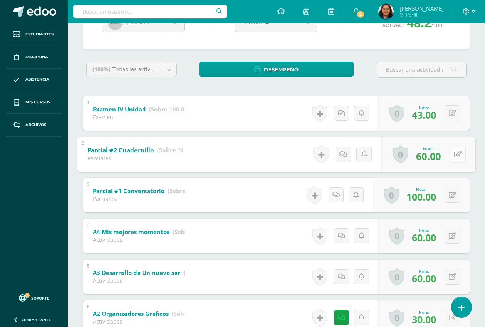
click at [450, 154] on button at bounding box center [458, 154] width 16 height 16
type input "100"
click at [434, 158] on icon at bounding box center [437, 156] width 7 height 7
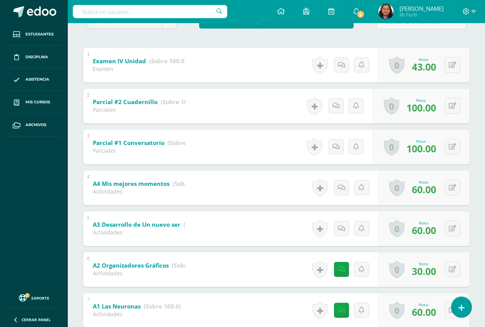
scroll to position [193, 0]
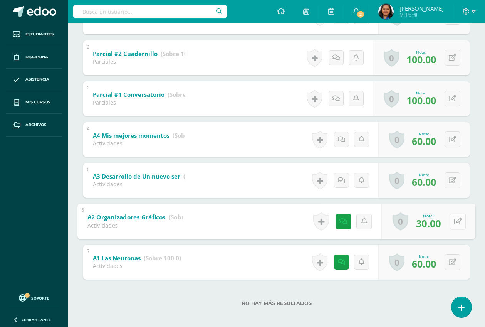
click at [451, 220] on button at bounding box center [458, 221] width 16 height 16
type input "60"
click at [434, 222] on icon at bounding box center [437, 223] width 7 height 7
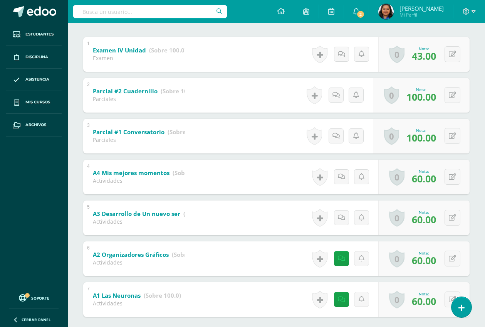
scroll to position [144, 0]
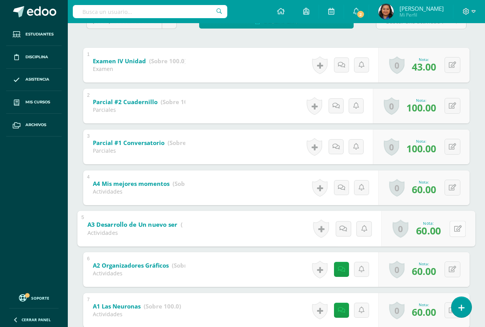
click at [453, 227] on button at bounding box center [458, 228] width 16 height 16
type input "70"
click at [435, 230] on icon at bounding box center [437, 231] width 7 height 7
click at [454, 185] on icon at bounding box center [452, 187] width 7 height 7
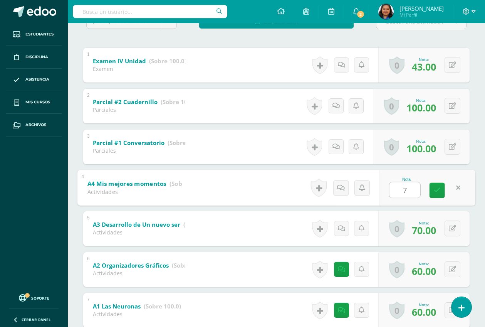
type input "70"
click at [435, 187] on icon at bounding box center [437, 190] width 7 height 7
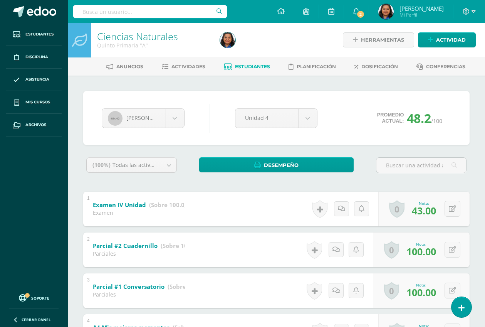
scroll to position [0, 0]
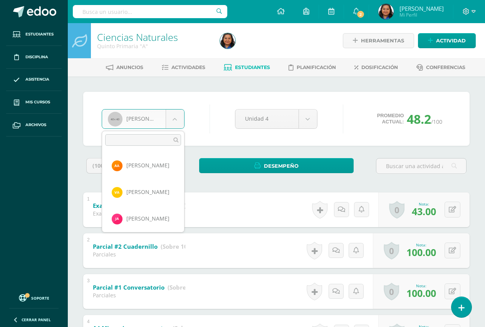
click at [174, 122] on body "Estudiantes Disciplina Asistencia Mis cursos Archivos Soporte Ayuda Reportar un…" at bounding box center [242, 261] width 485 height 523
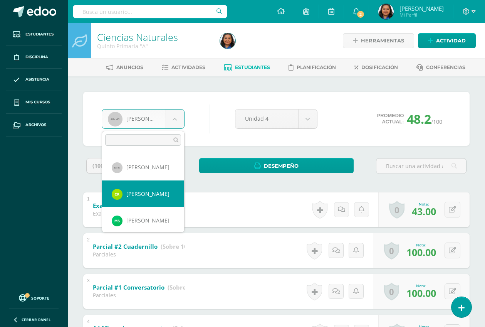
scroll to position [380, 0]
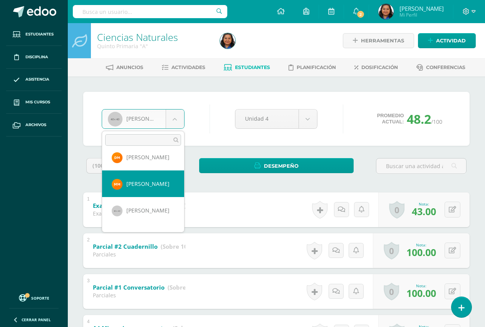
select select "2322"
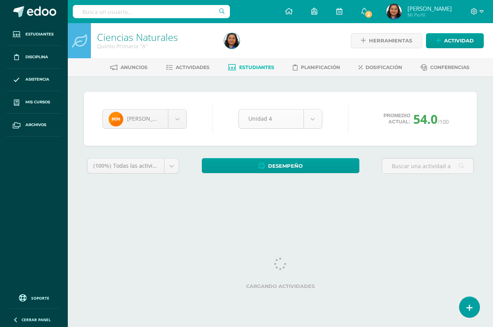
click at [311, 118] on body "Estudiantes Disciplina Asistencia Mis cursos Archivos Soporte Ayuda Reportar un…" at bounding box center [246, 104] width 493 height 208
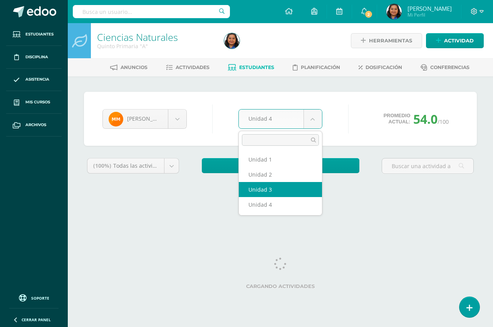
select select "Unidad 3"
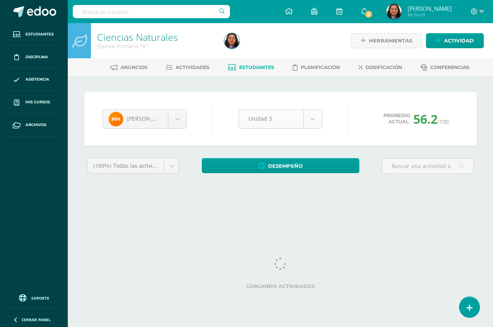
click at [314, 119] on body "Estudiantes Disciplina Asistencia Mis cursos Archivos Soporte Ayuda Reportar un…" at bounding box center [246, 104] width 493 height 208
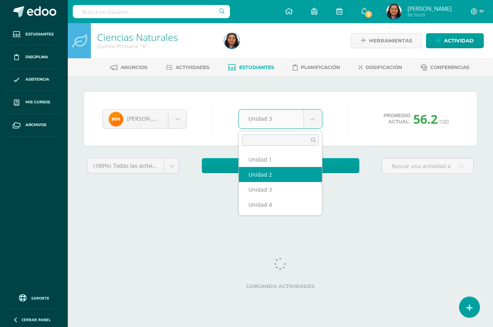
select select "Unidad 2"
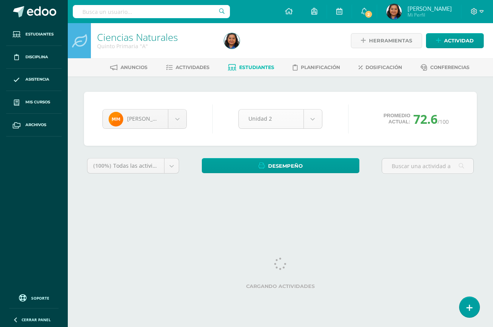
click at [305, 119] on body "Estudiantes Disciplina Asistencia Mis cursos Archivos Soporte Ayuda Reportar un…" at bounding box center [246, 104] width 493 height 208
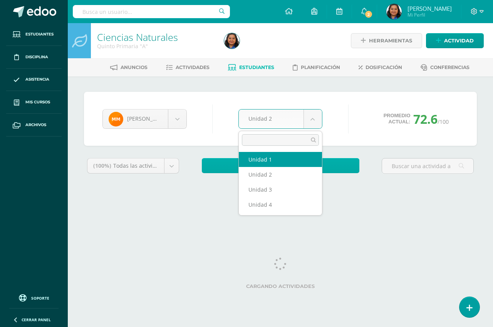
select select "Unidad 1"
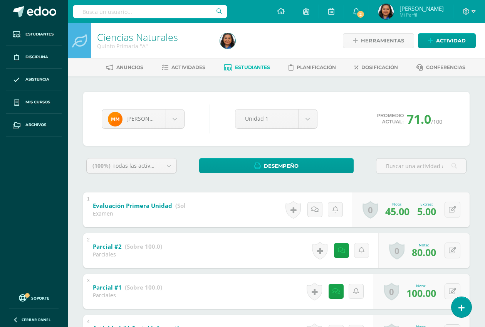
click at [219, 93] on div "Mateo Monterrozo Allan Alvarez Valerie Alvizures Juan Andrade Heather Arias Fer…" at bounding box center [276, 119] width 386 height 54
click at [179, 119] on body "Estudiantes Disciplina Asistencia Mis cursos Archivos Soporte Ayuda Reportar un…" at bounding box center [242, 261] width 485 height 523
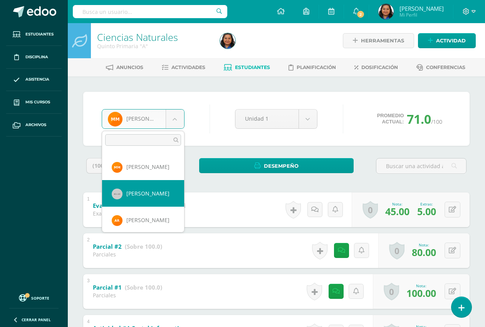
scroll to position [398, 0]
select select "846"
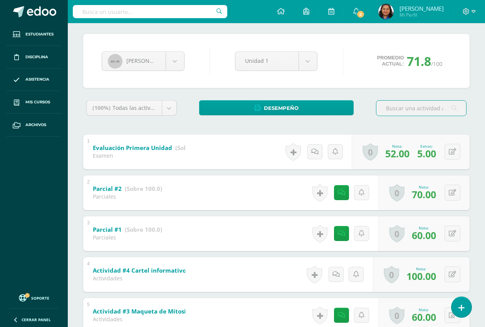
scroll to position [48, 0]
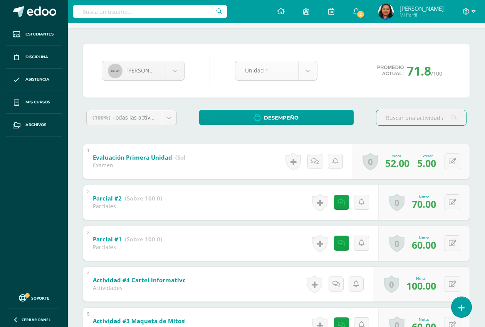
click at [309, 72] on body "Estudiantes Disciplina Asistencia Mis cursos Archivos Soporte Ayuda Reportar un…" at bounding box center [242, 213] width 485 height 523
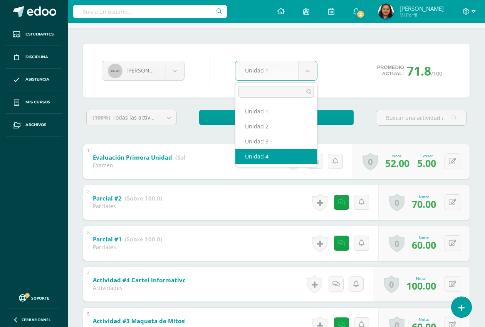
select select "Unidad 4"
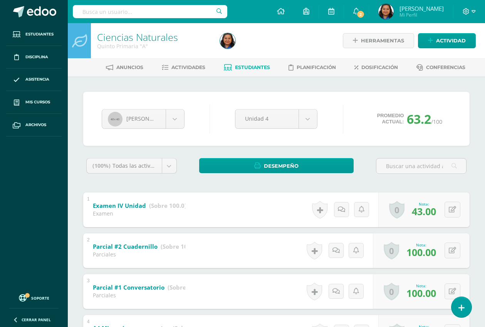
click at [456, 98] on div "[PERSON_NAME] [PERSON_NAME] [PERSON_NAME] [PERSON_NAME] [PERSON_NAME] [PERSON_N…" at bounding box center [276, 119] width 386 height 54
click at [260, 92] on div "[PERSON_NAME] [PERSON_NAME] [PERSON_NAME] [PERSON_NAME] [PERSON_NAME] [PERSON_N…" at bounding box center [276, 119] width 386 height 54
click at [299, 37] on div at bounding box center [280, 40] width 126 height 35
click at [188, 68] on span "Actividades" at bounding box center [188, 67] width 34 height 6
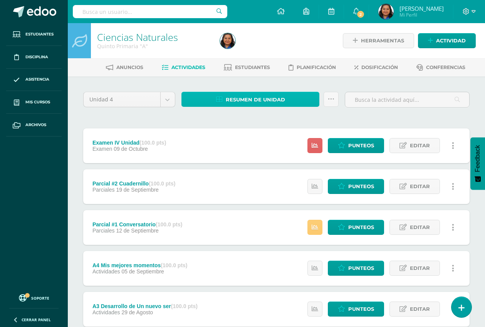
click at [250, 100] on span "Resumen de unidad" at bounding box center [255, 99] width 59 height 14
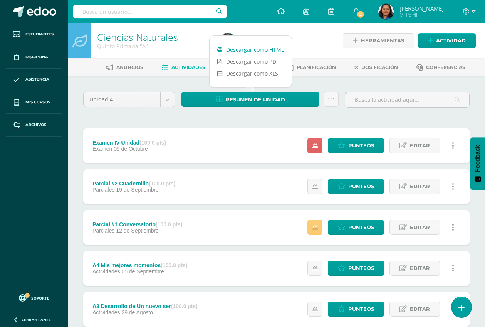
click at [251, 49] on link "Descargar como HTML" at bounding box center [251, 50] width 82 height 12
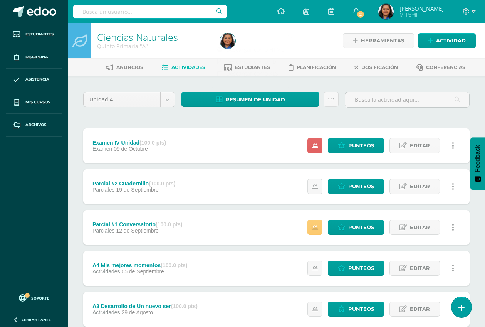
click at [285, 123] on div "Unidad 4 Unidad 1 Unidad 2 Unidad 3 Unidad 4 Resumen de unidad Subir actividade…" at bounding box center [276, 268] width 393 height 352
click at [256, 65] on span "Estudiantes" at bounding box center [252, 67] width 35 height 6
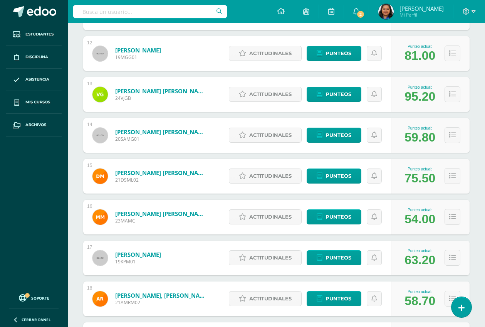
scroll to position [677, 0]
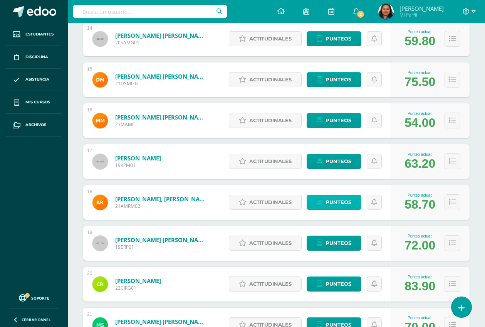
click at [339, 200] on span "Punteos" at bounding box center [338, 202] width 26 height 14
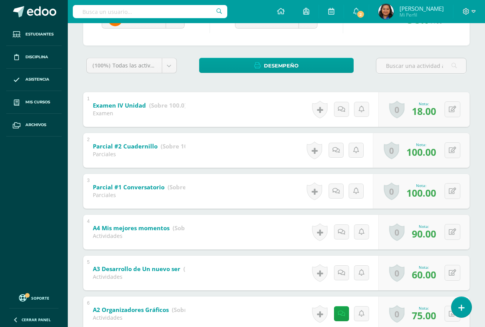
scroll to position [196, 0]
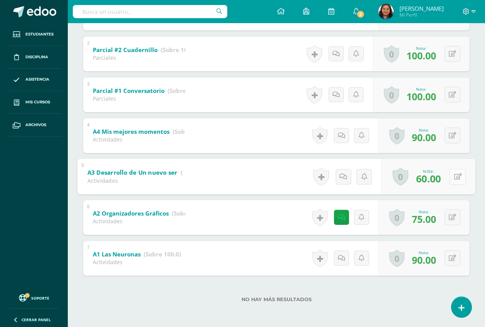
click at [449, 177] on div "0 [GEOGRAPHIC_DATA] Logros obtenidos Aún no hay logros agregados Nota: 60.00" at bounding box center [428, 176] width 94 height 36
click at [461, 178] on icon at bounding box center [458, 176] width 8 height 7
type input "75"
click at [438, 178] on icon at bounding box center [437, 179] width 7 height 7
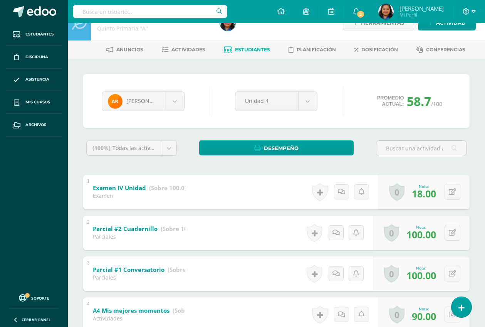
scroll to position [0, 0]
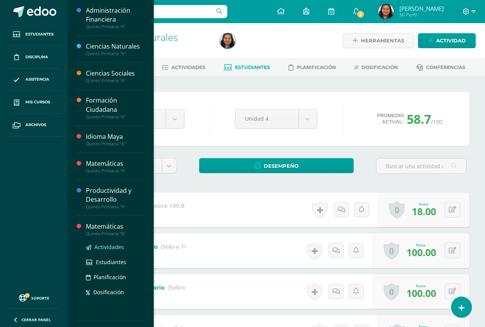
click at [114, 246] on span "Actividades" at bounding box center [109, 246] width 30 height 7
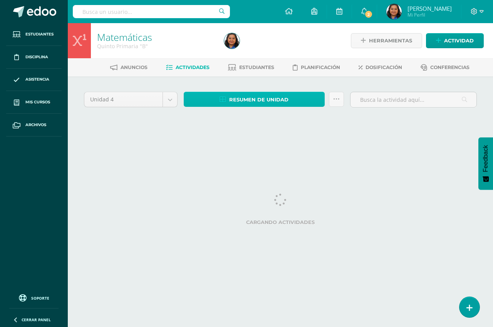
click at [261, 101] on span "Resumen de unidad" at bounding box center [258, 99] width 59 height 14
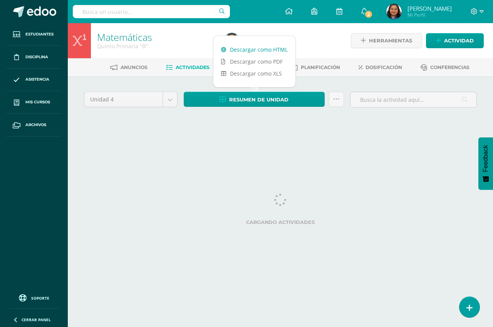
click at [258, 50] on link "Descargar como HTML" at bounding box center [254, 50] width 82 height 12
